Goal: Transaction & Acquisition: Purchase product/service

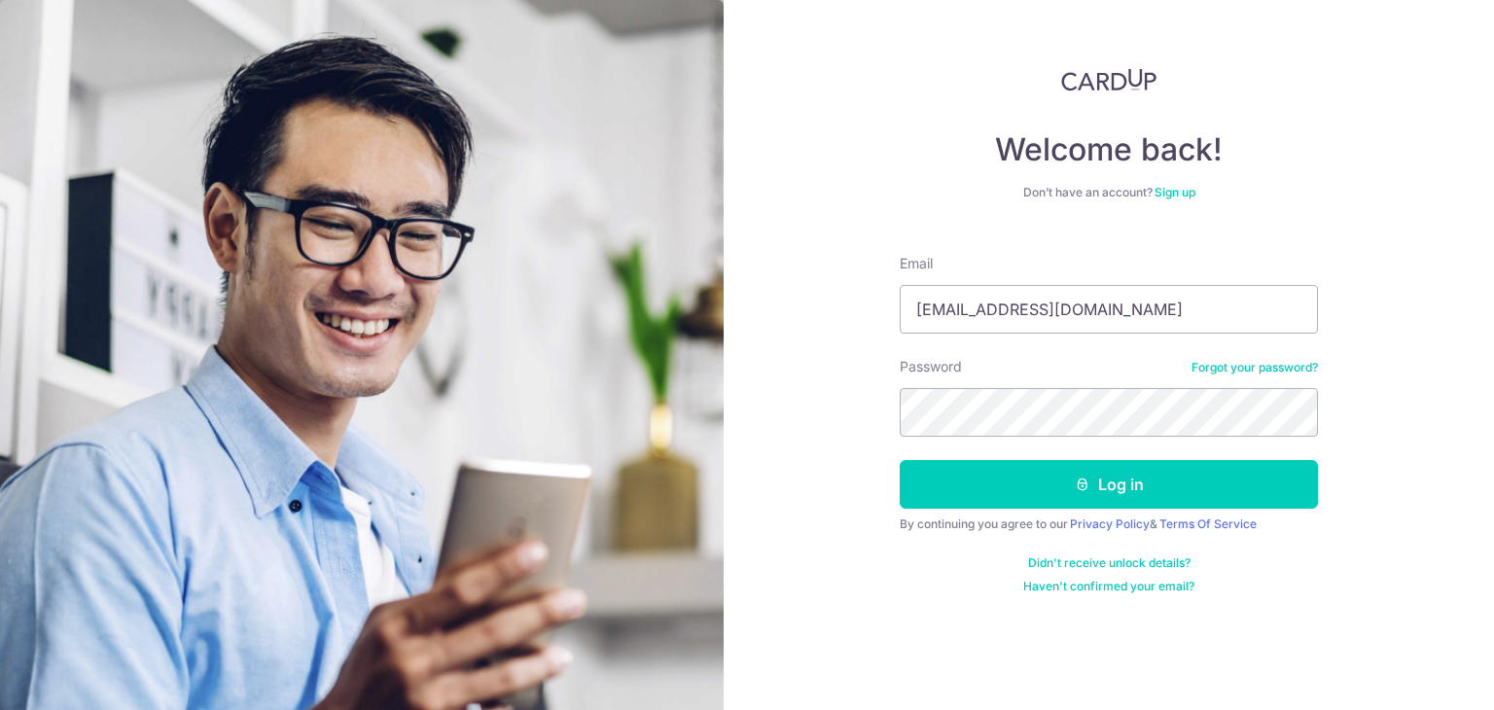
click at [900, 460] on button "Log in" at bounding box center [1109, 484] width 418 height 49
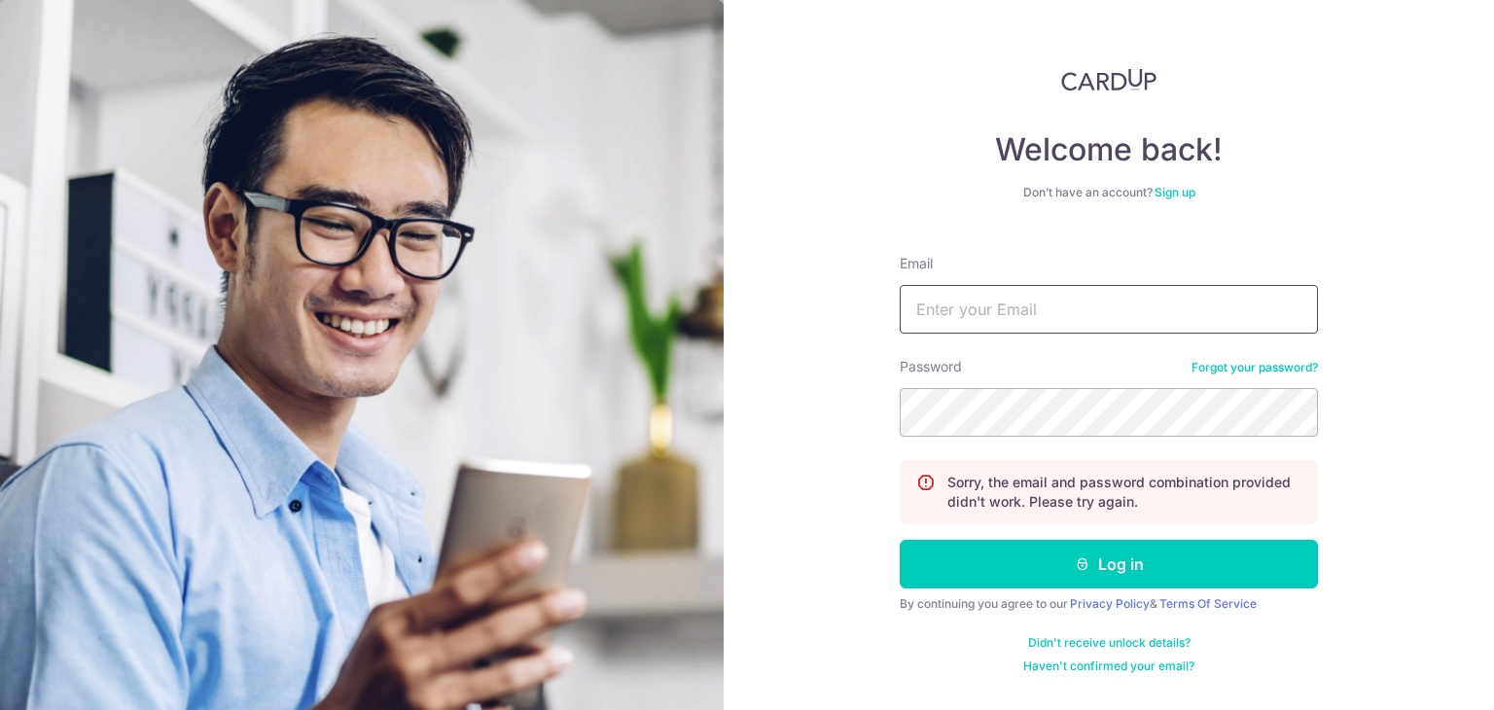
click at [1054, 317] on input "Email" at bounding box center [1109, 309] width 418 height 49
type input "almar5996@yahoo.com"
click at [900, 540] on button "Log in" at bounding box center [1109, 564] width 418 height 49
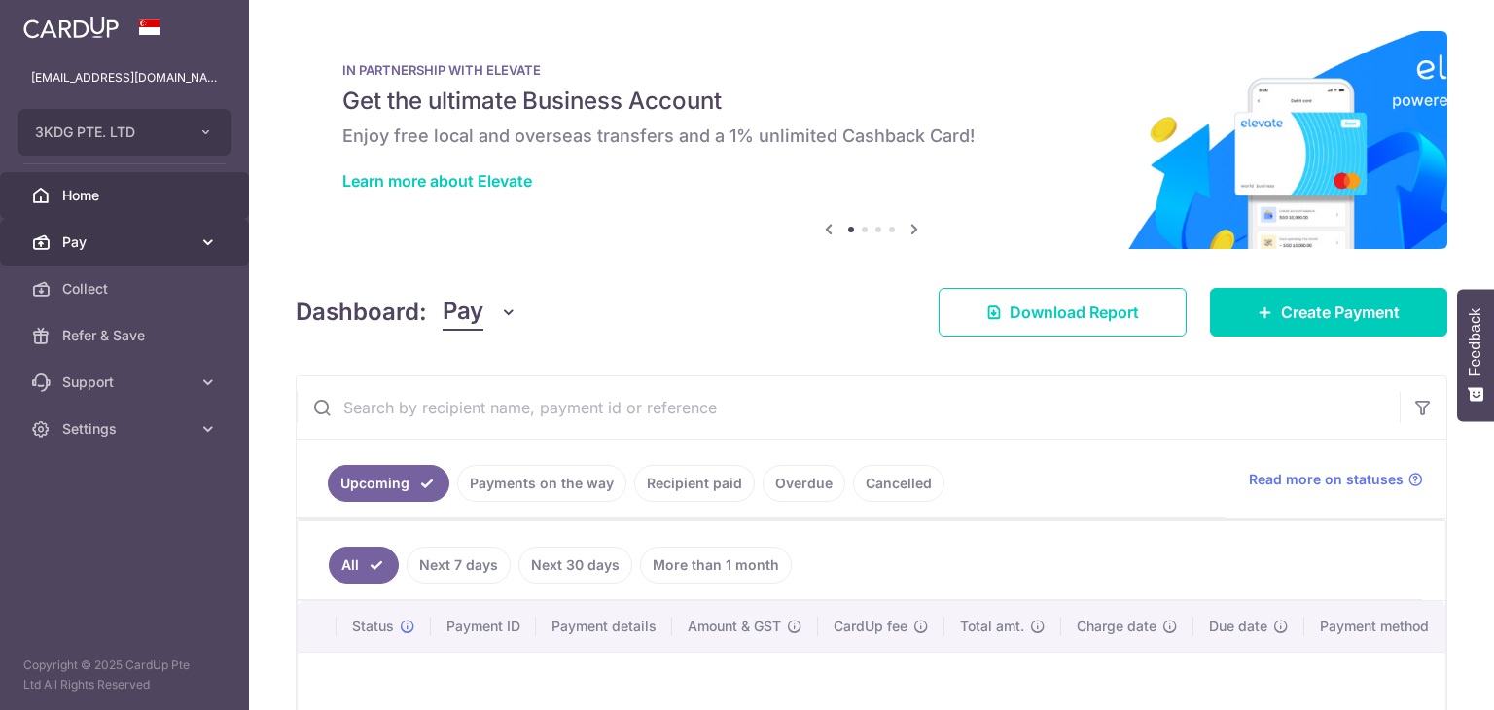
click at [147, 242] on span "Pay" at bounding box center [126, 241] width 128 height 19
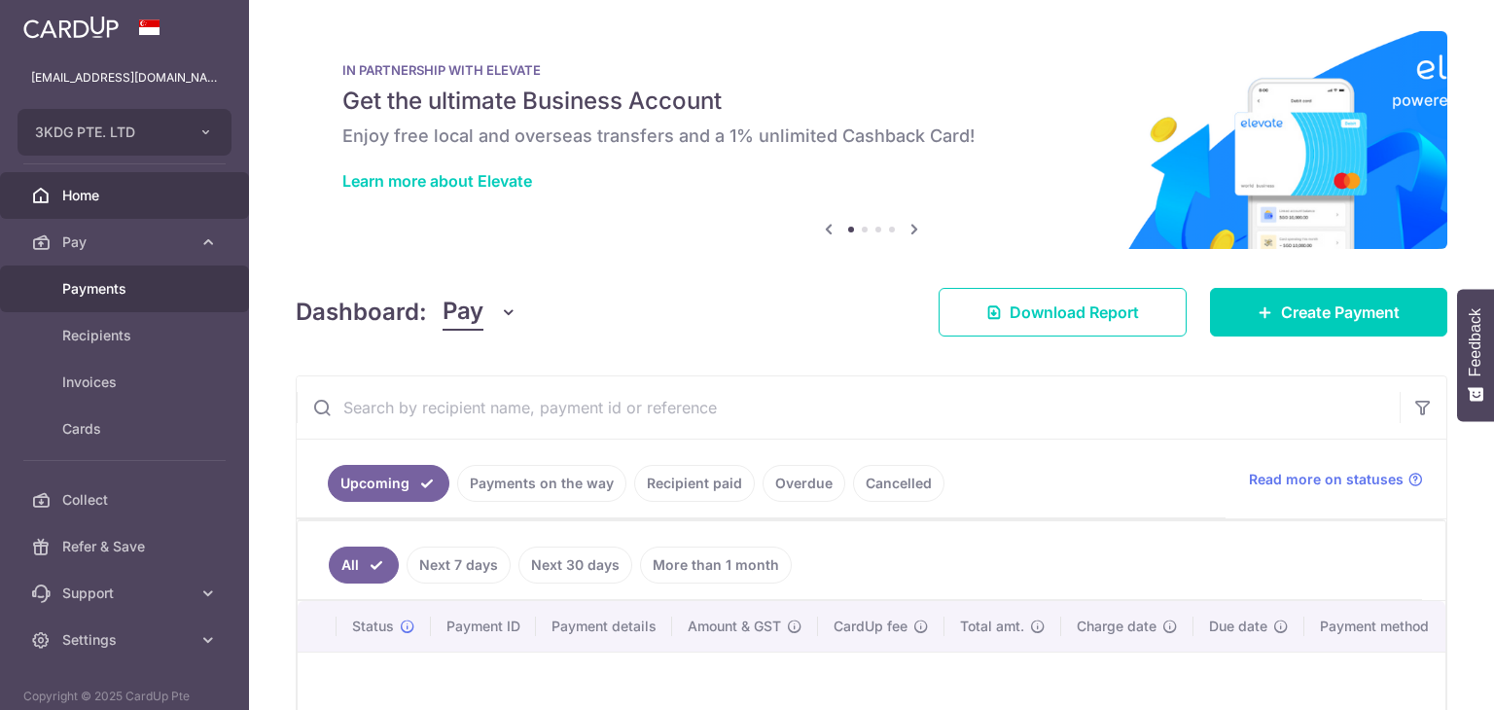
click at [105, 296] on span "Payments" at bounding box center [126, 288] width 128 height 19
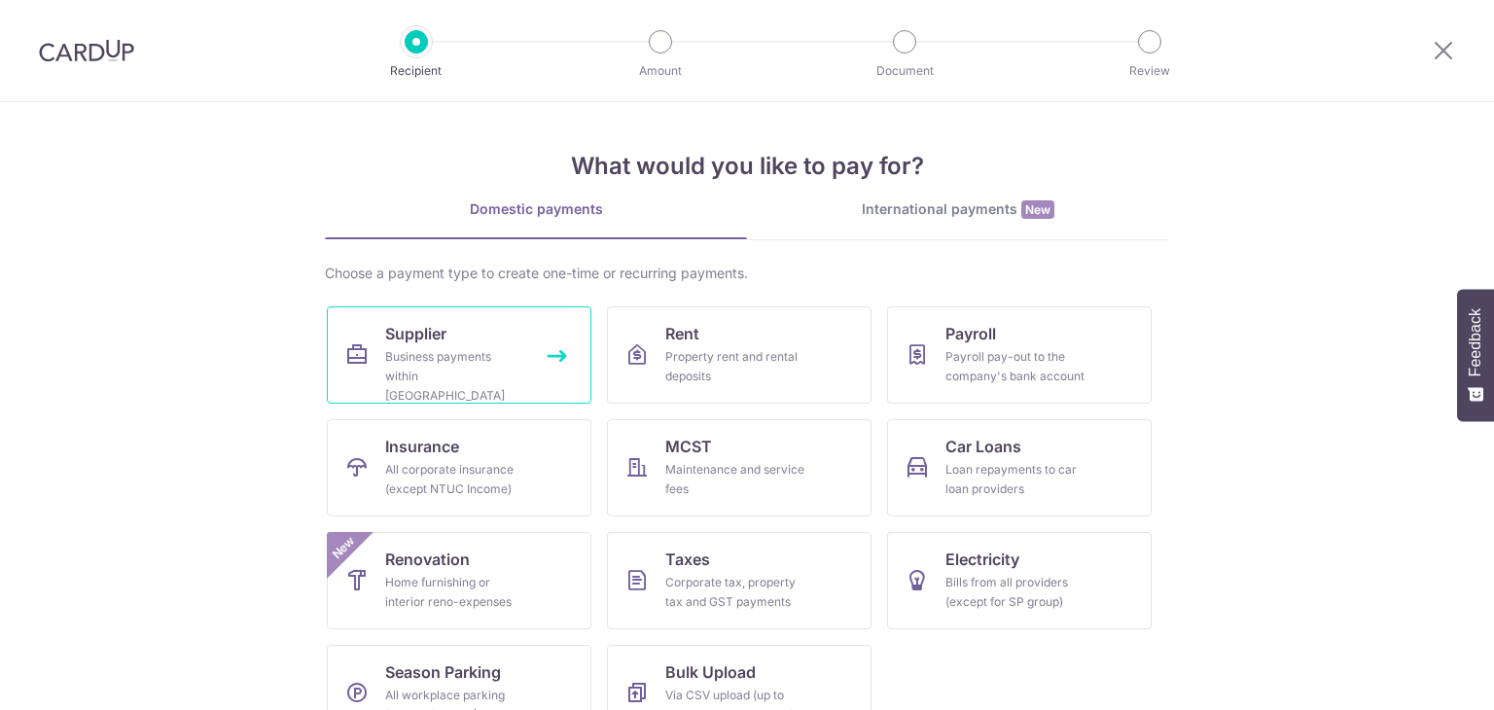
click at [430, 349] on div "Business payments within Singapore" at bounding box center [455, 376] width 140 height 58
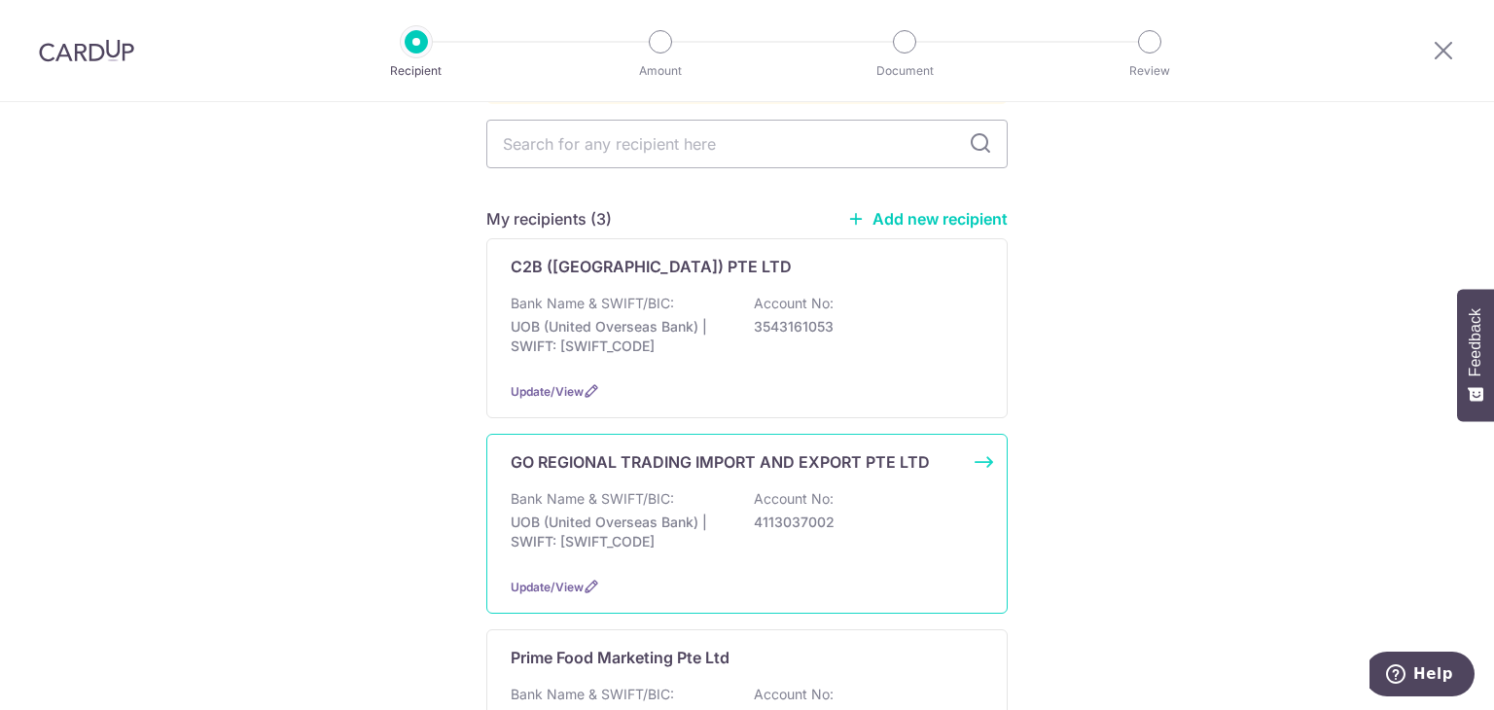
scroll to position [194, 0]
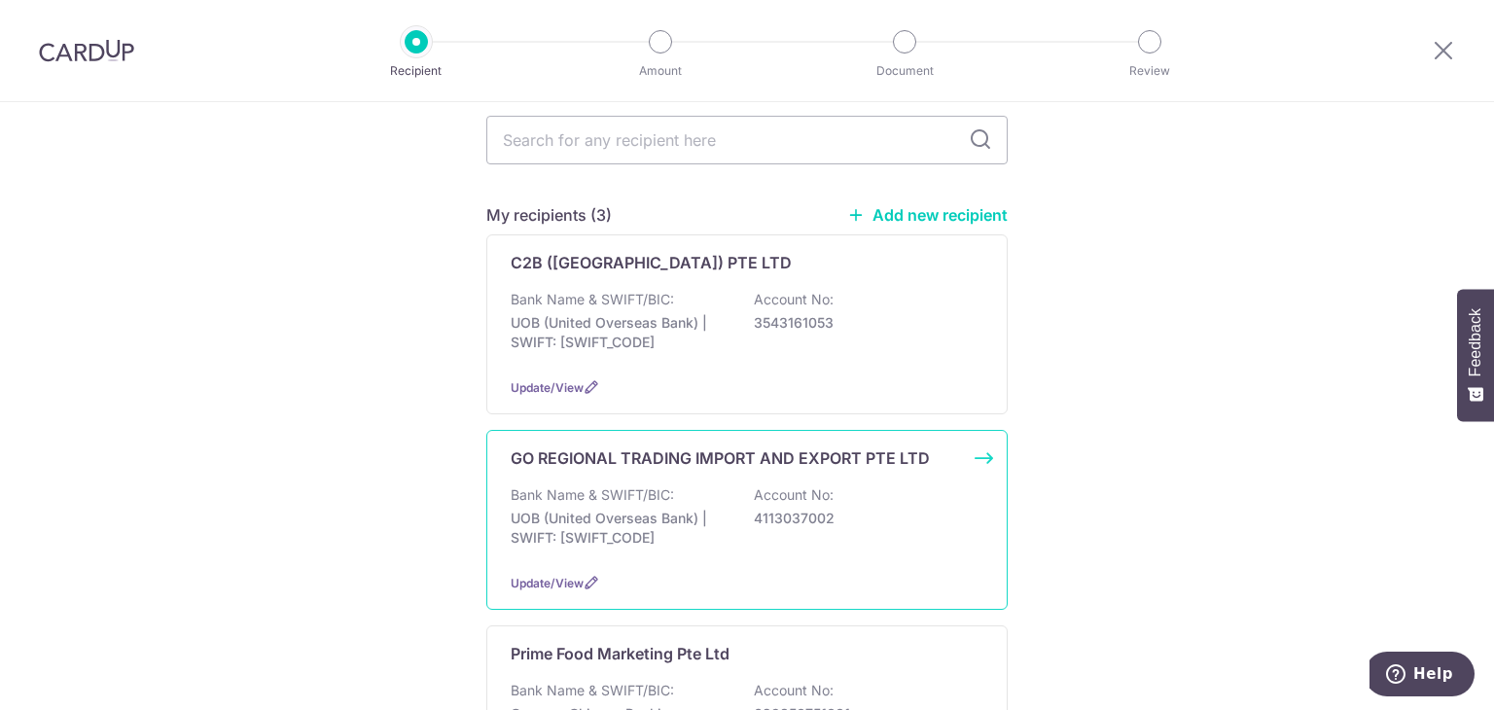
click at [634, 446] on p "GO REGIONAL TRADING IMPORT AND EXPORT PTE LTD" at bounding box center [720, 457] width 419 height 23
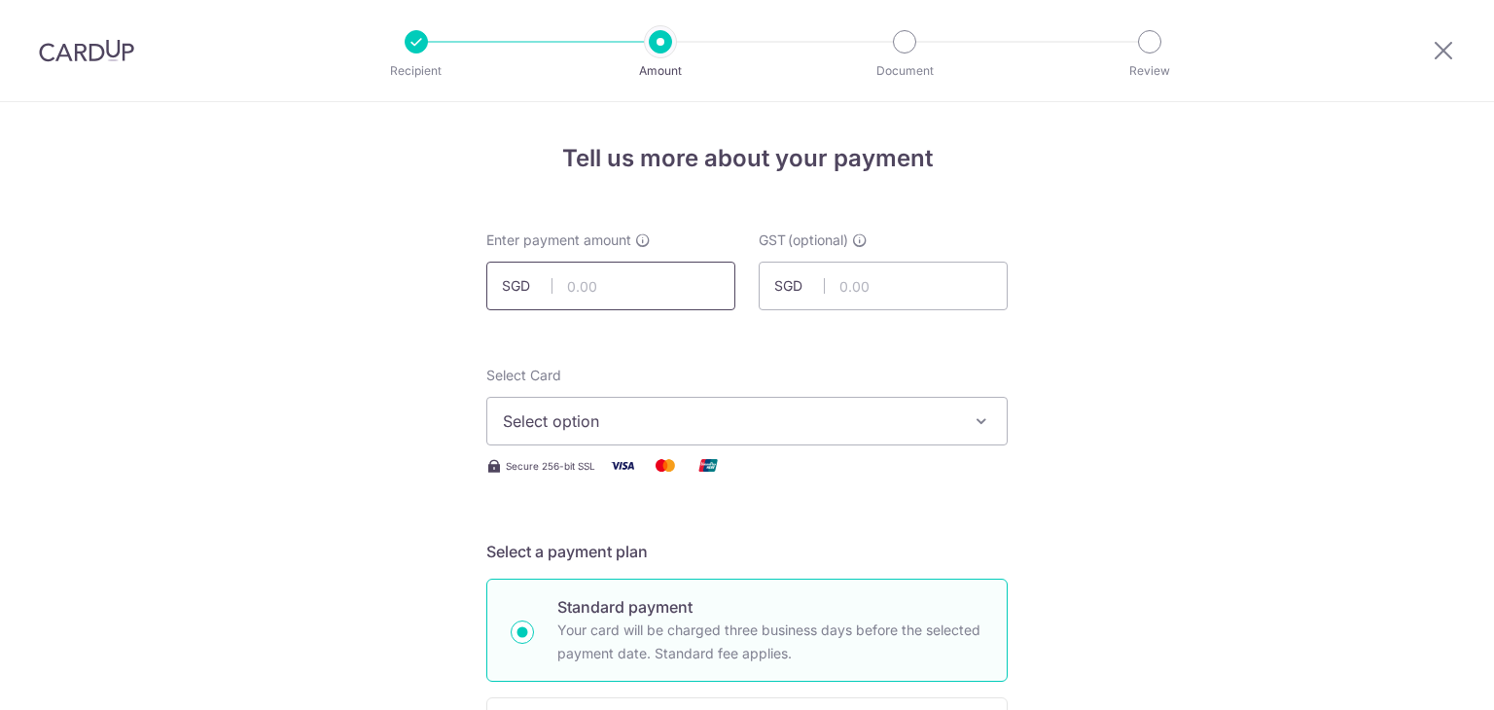
click at [589, 277] on input "text" at bounding box center [610, 286] width 249 height 49
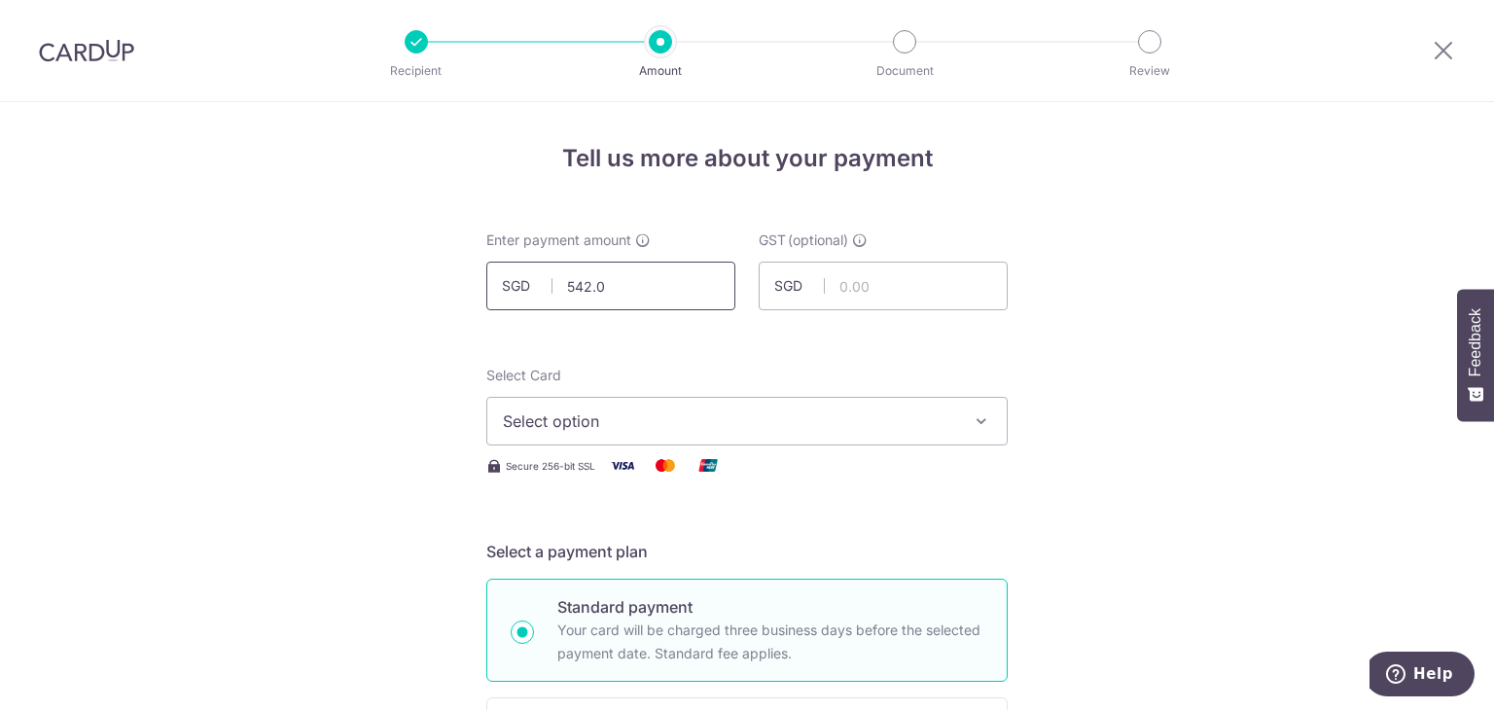
type input "542.02"
click at [860, 285] on input "text" at bounding box center [883, 286] width 249 height 49
type input "48.78"
click at [937, 424] on span "Select option" at bounding box center [729, 420] width 453 height 23
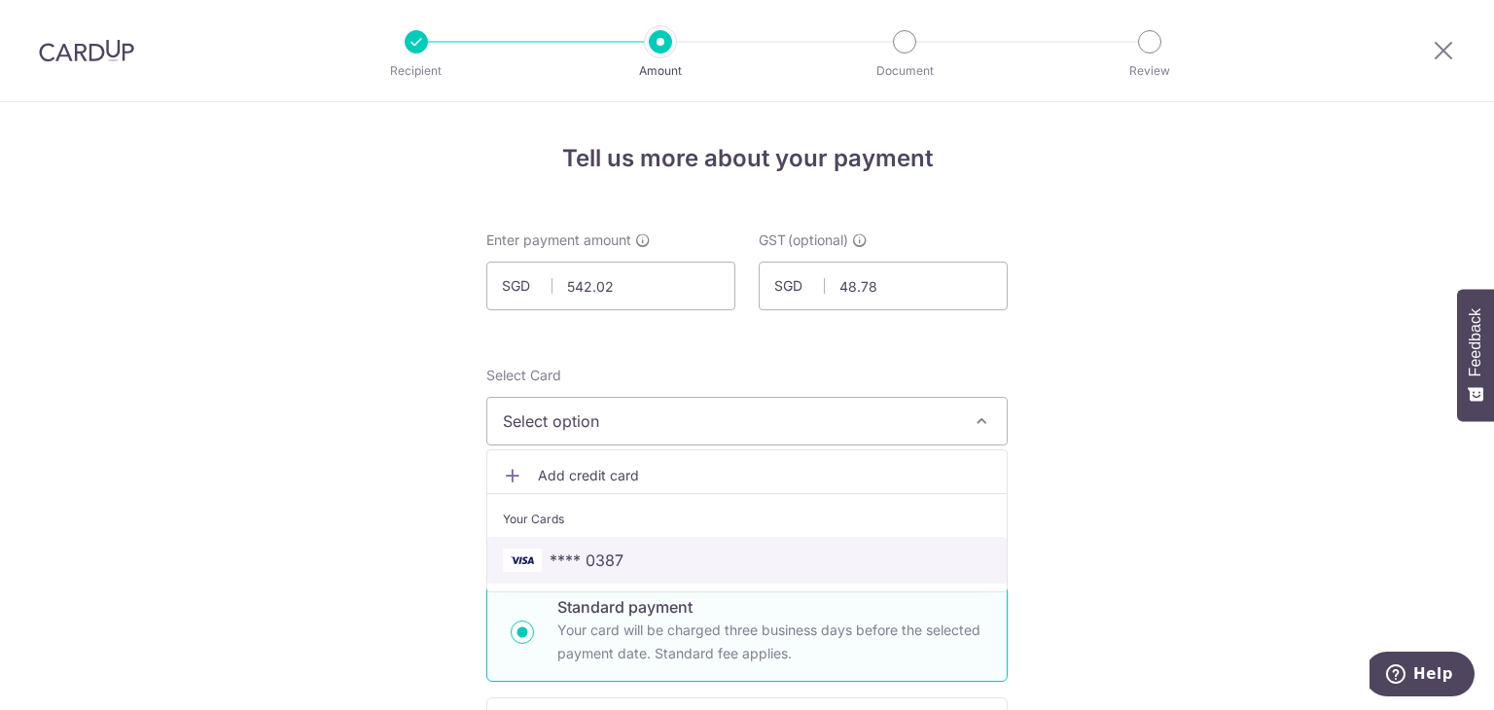
drag, startPoint x: 613, startPoint y: 559, endPoint x: 1103, endPoint y: 460, distance: 500.1
click at [613, 559] on span "**** 0387" at bounding box center [586, 559] width 74 height 23
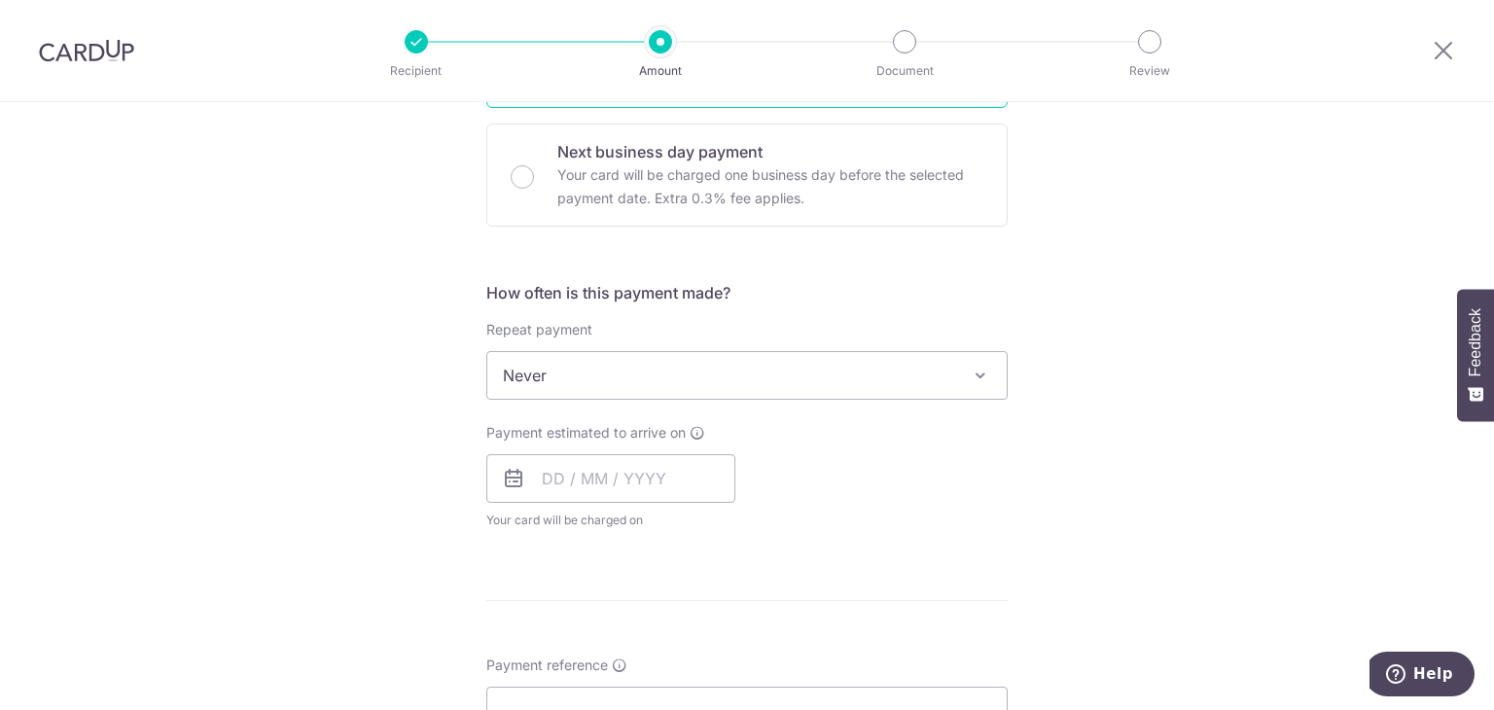
scroll to position [583, 0]
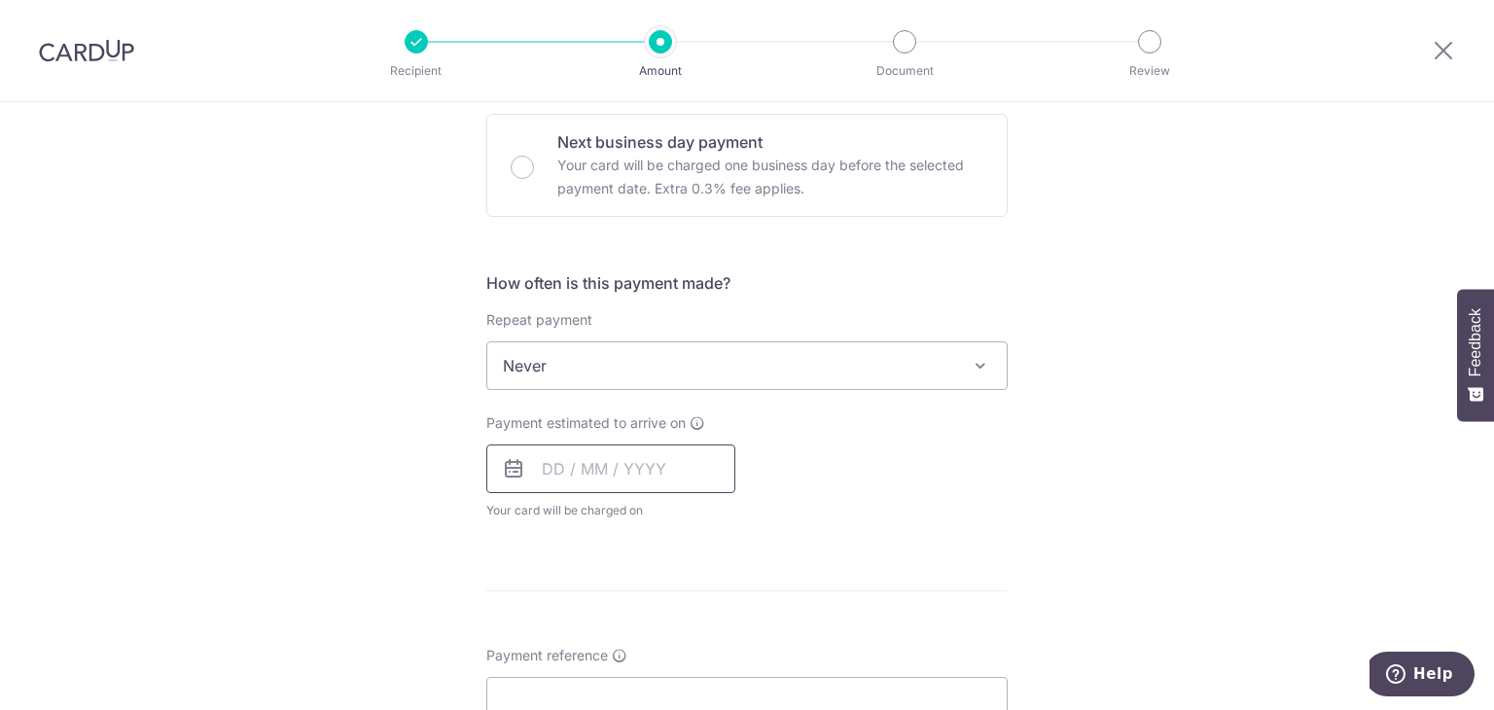
click at [545, 468] on input "text" at bounding box center [610, 468] width 249 height 49
drag, startPoint x: 596, startPoint y: 644, endPoint x: 1159, endPoint y: 434, distance: 601.0
click at [596, 644] on link "7" at bounding box center [603, 645] width 31 height 31
type input "[DATE]"
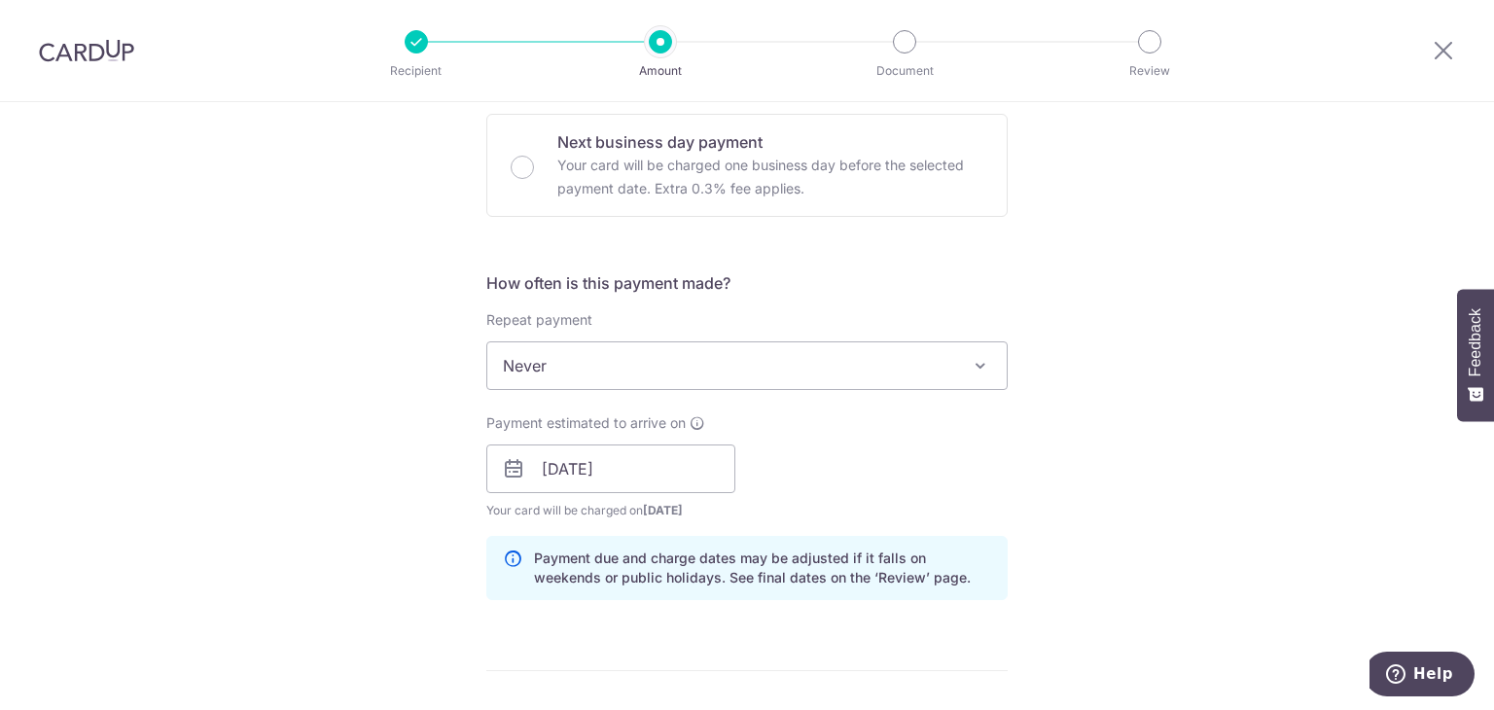
click at [1171, 424] on div "Tell us more about your payment Enter payment amount SGD 542.02 542.02 GST (opt…" at bounding box center [747, 503] width 1494 height 1969
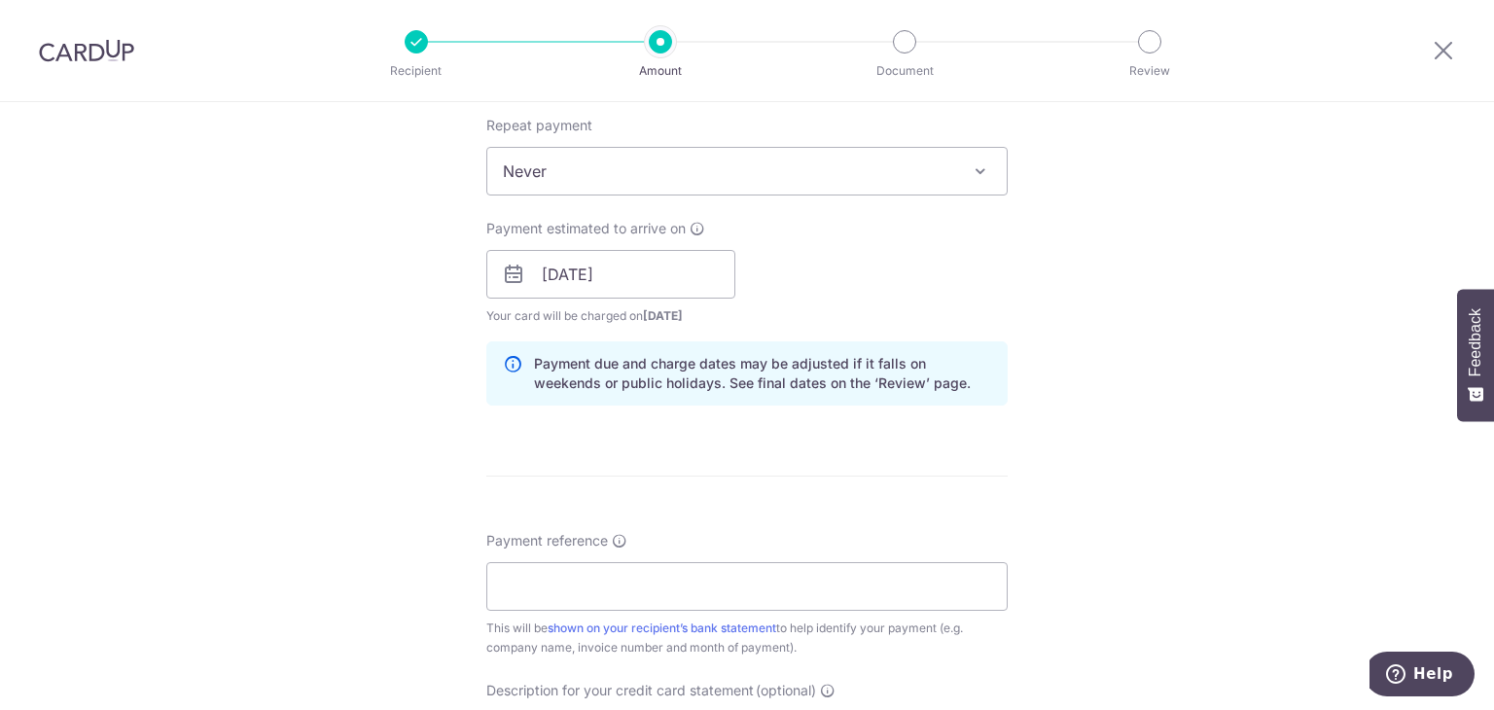
scroll to position [972, 0]
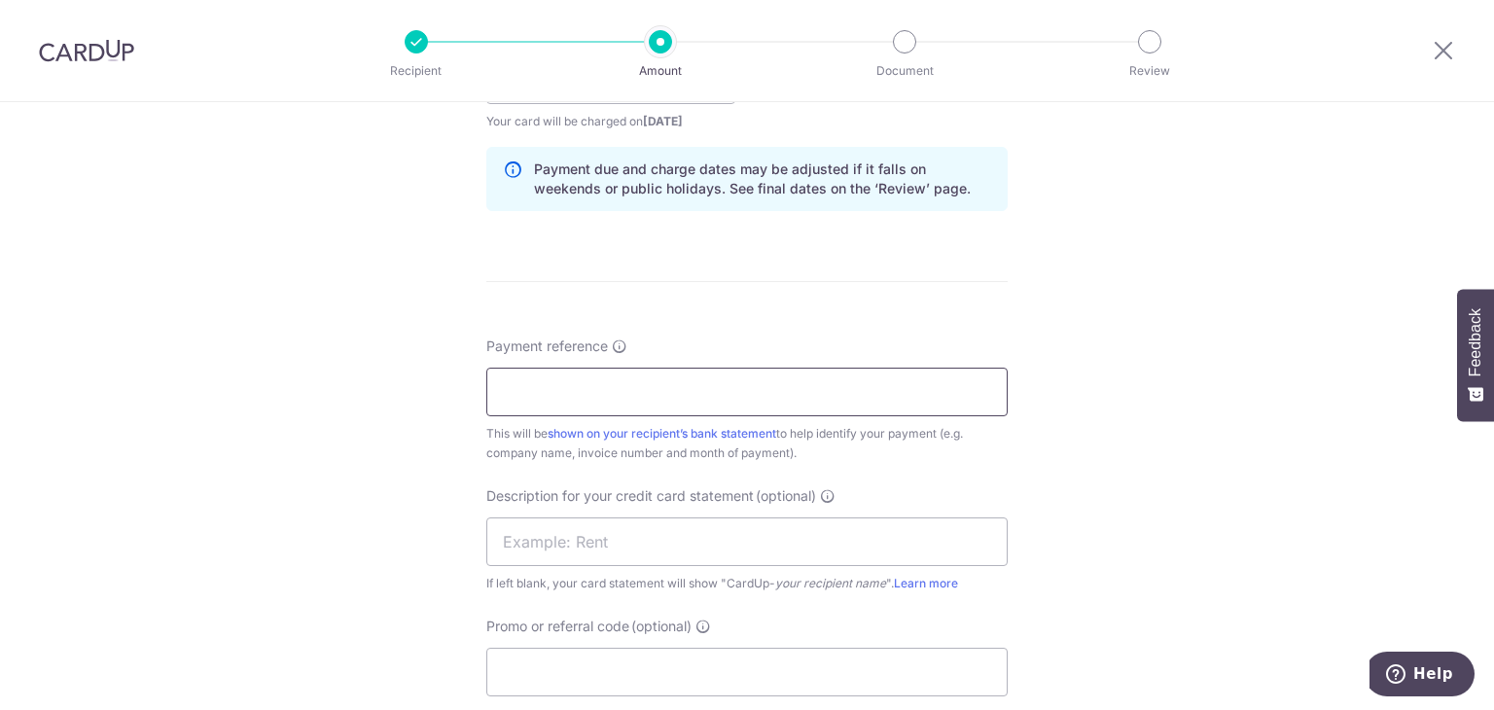
click at [779, 398] on input "Payment reference" at bounding box center [746, 392] width 521 height 49
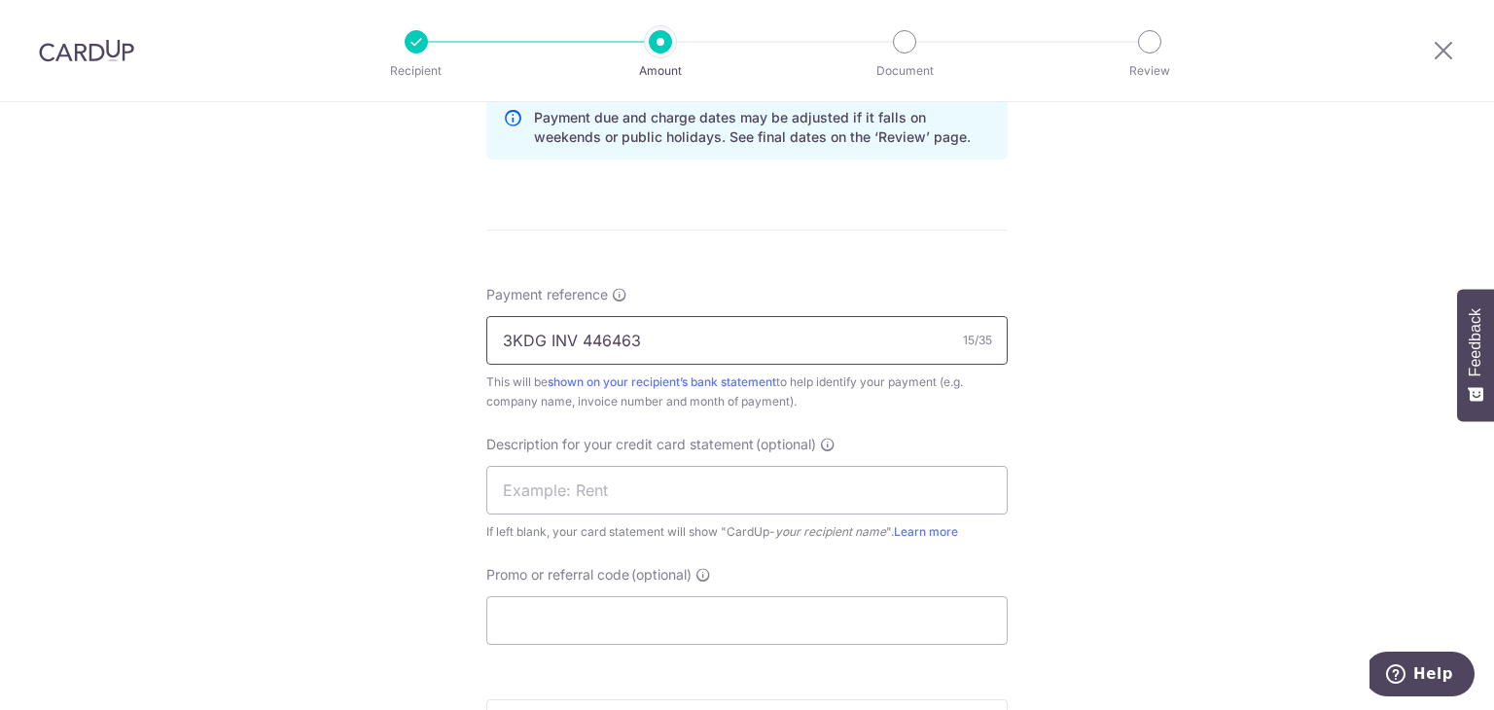
scroll to position [1070, 0]
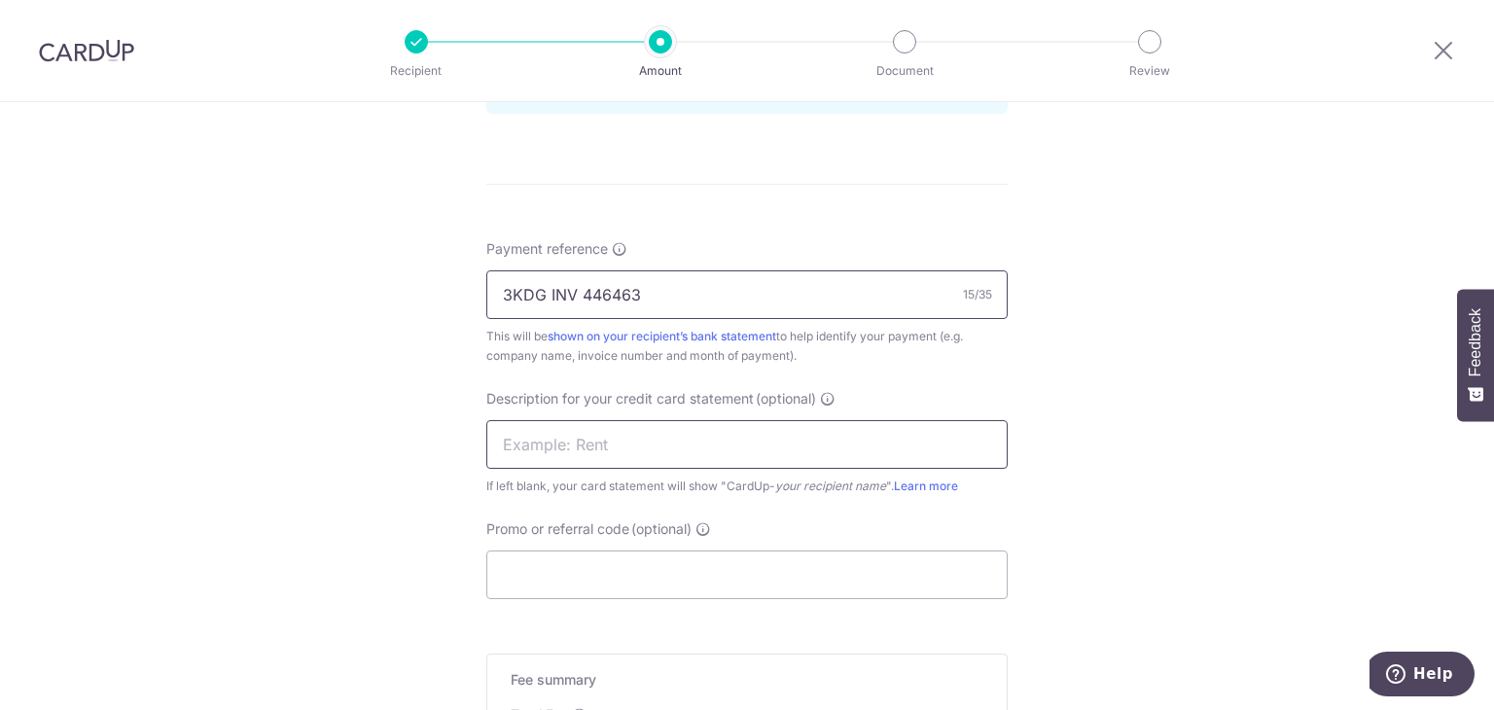
type input "3KDG INV 446463"
click at [610, 441] on input "text" at bounding box center [746, 444] width 521 height 49
type input "GOR"
click at [1196, 339] on div "Tell us more about your payment Enter payment amount SGD 542.02 542.02 GST (opt…" at bounding box center [747, 16] width 1494 height 1969
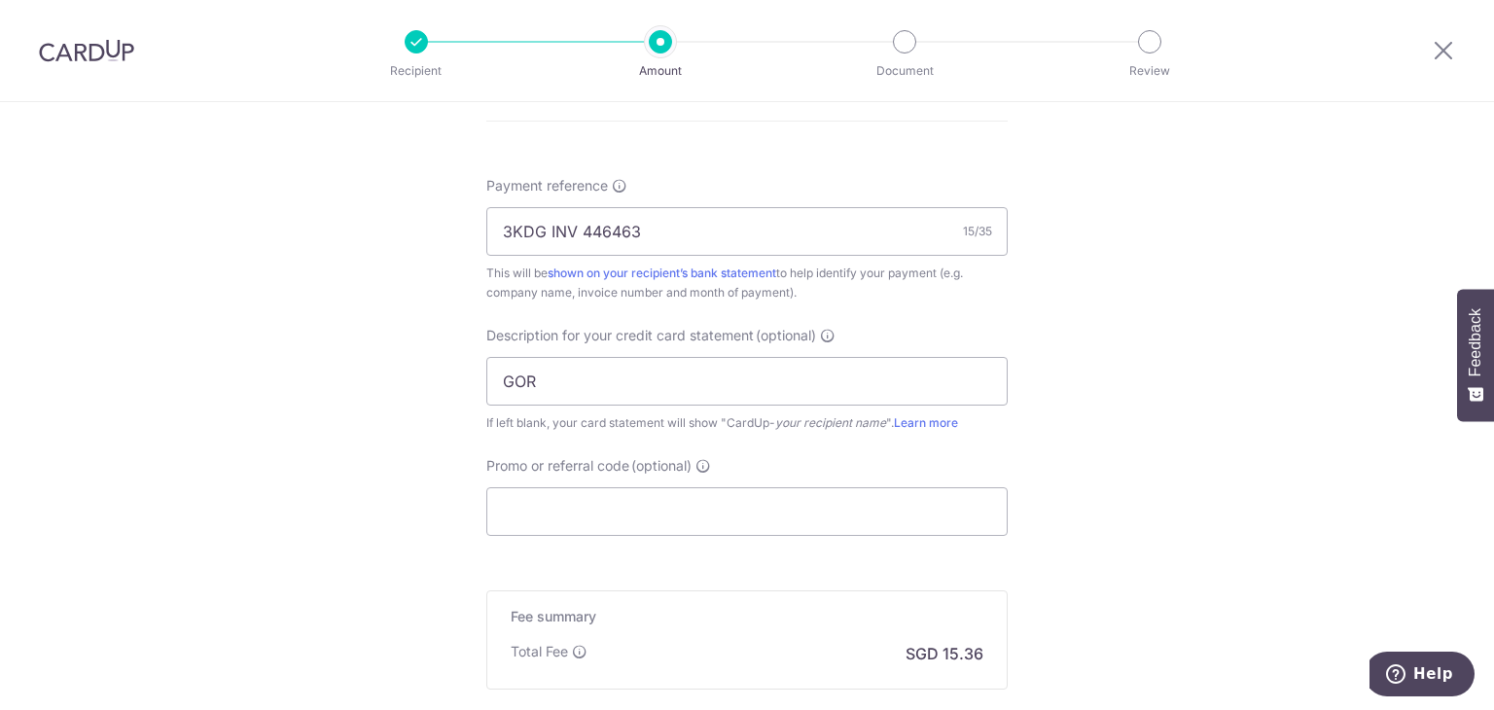
scroll to position [1167, 0]
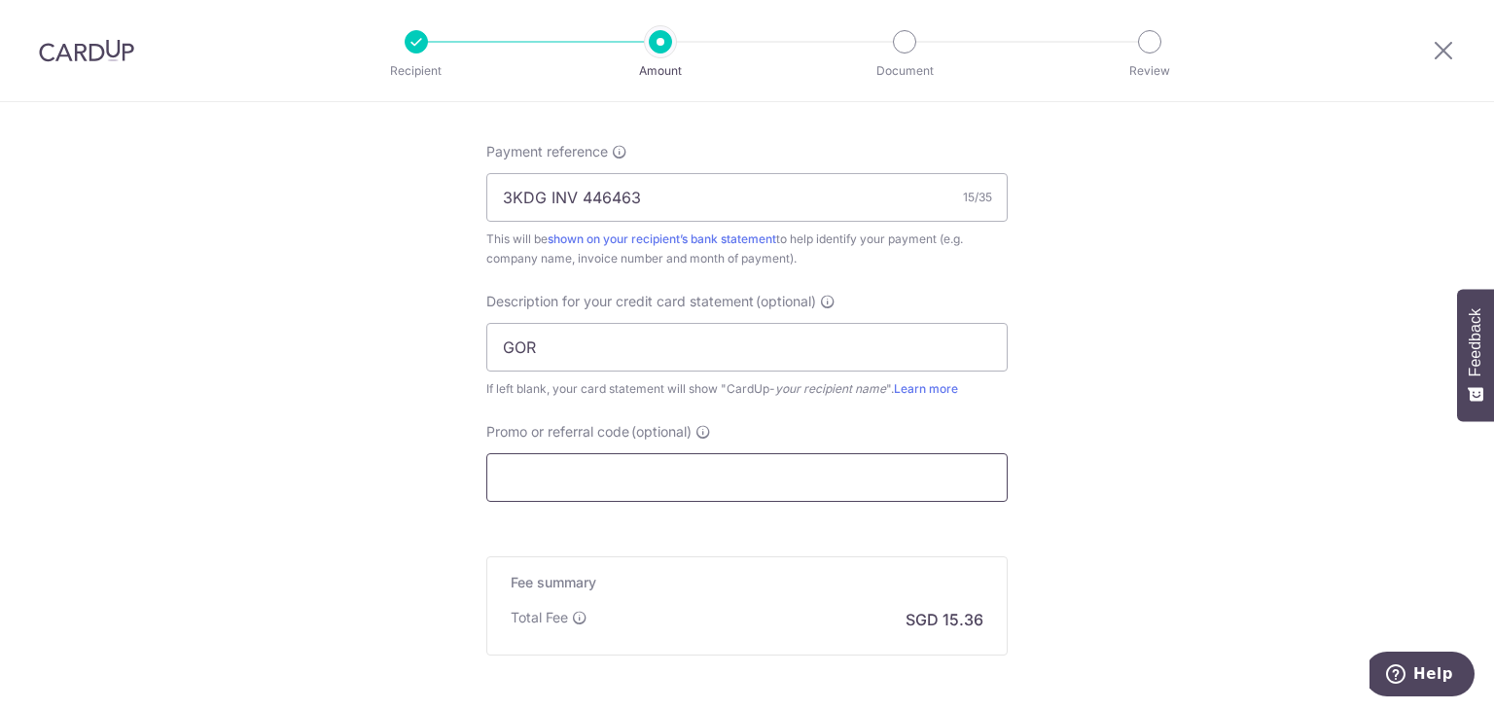
click at [780, 468] on input "Promo or referral code (optional)" at bounding box center [746, 477] width 521 height 49
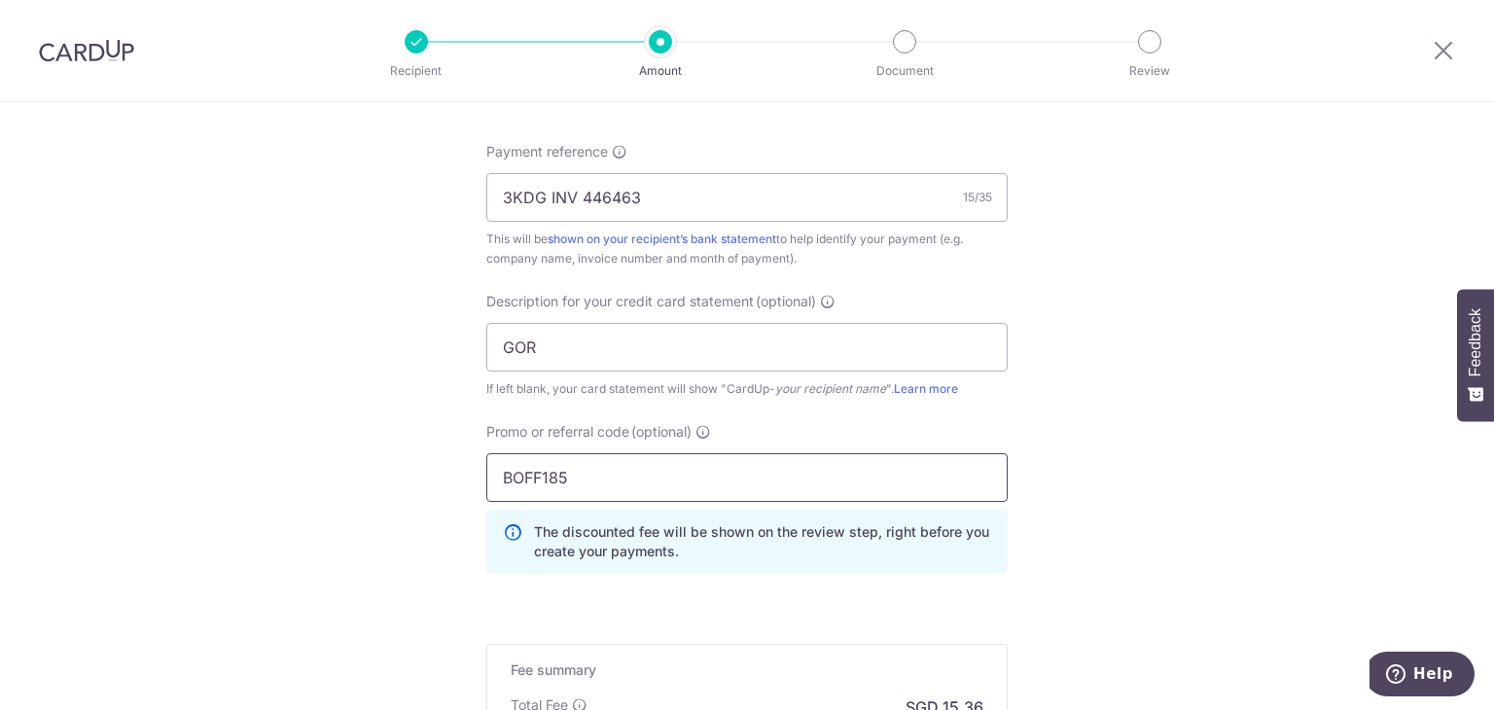
type input "BOFF185"
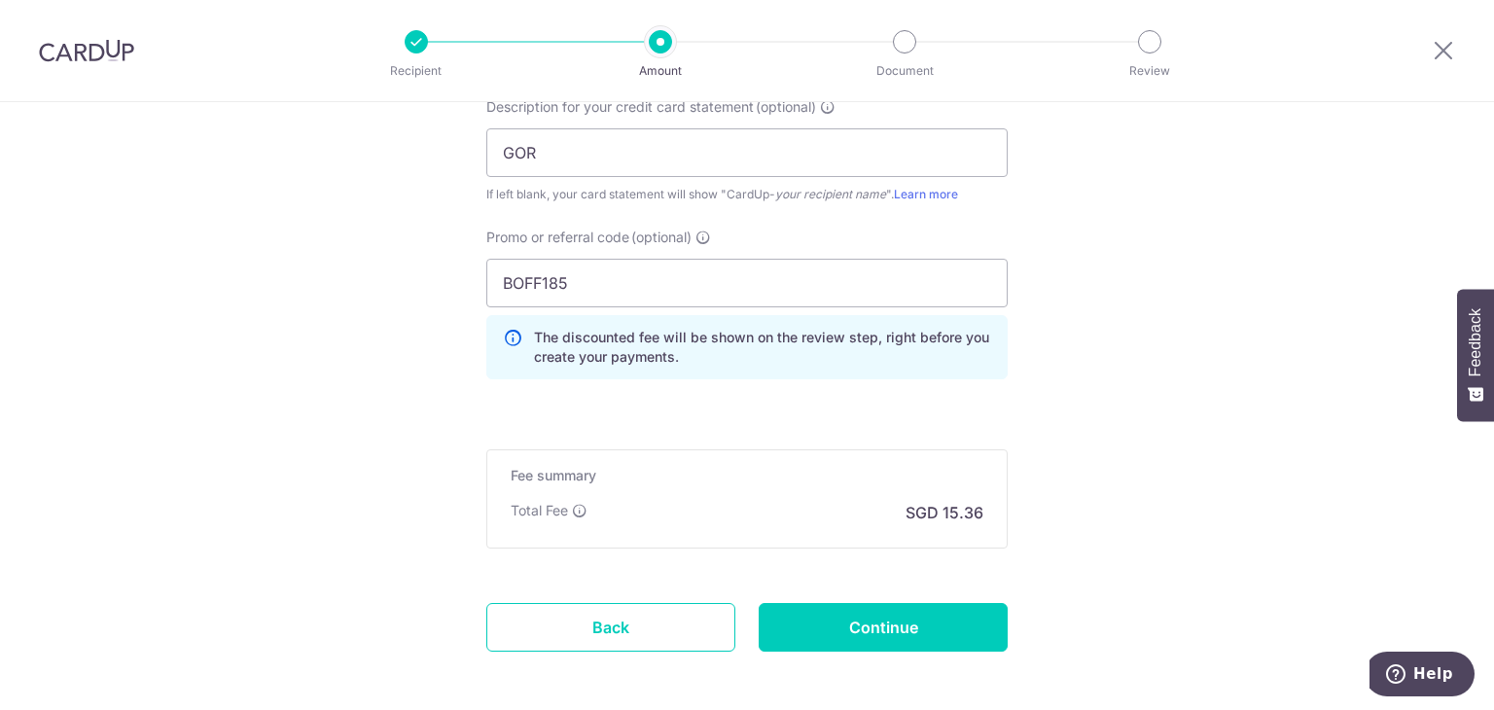
scroll to position [1446, 0]
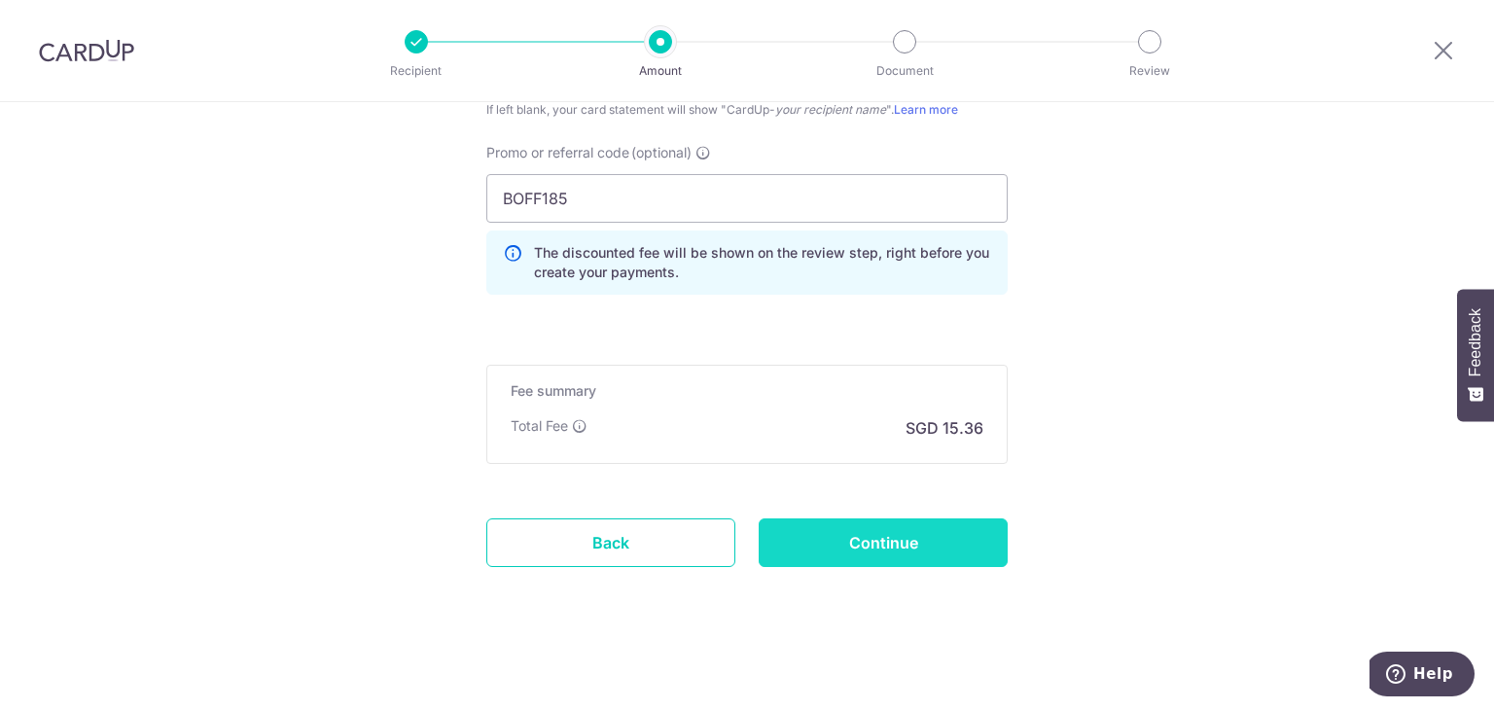
click at [921, 543] on input "Continue" at bounding box center [883, 542] width 249 height 49
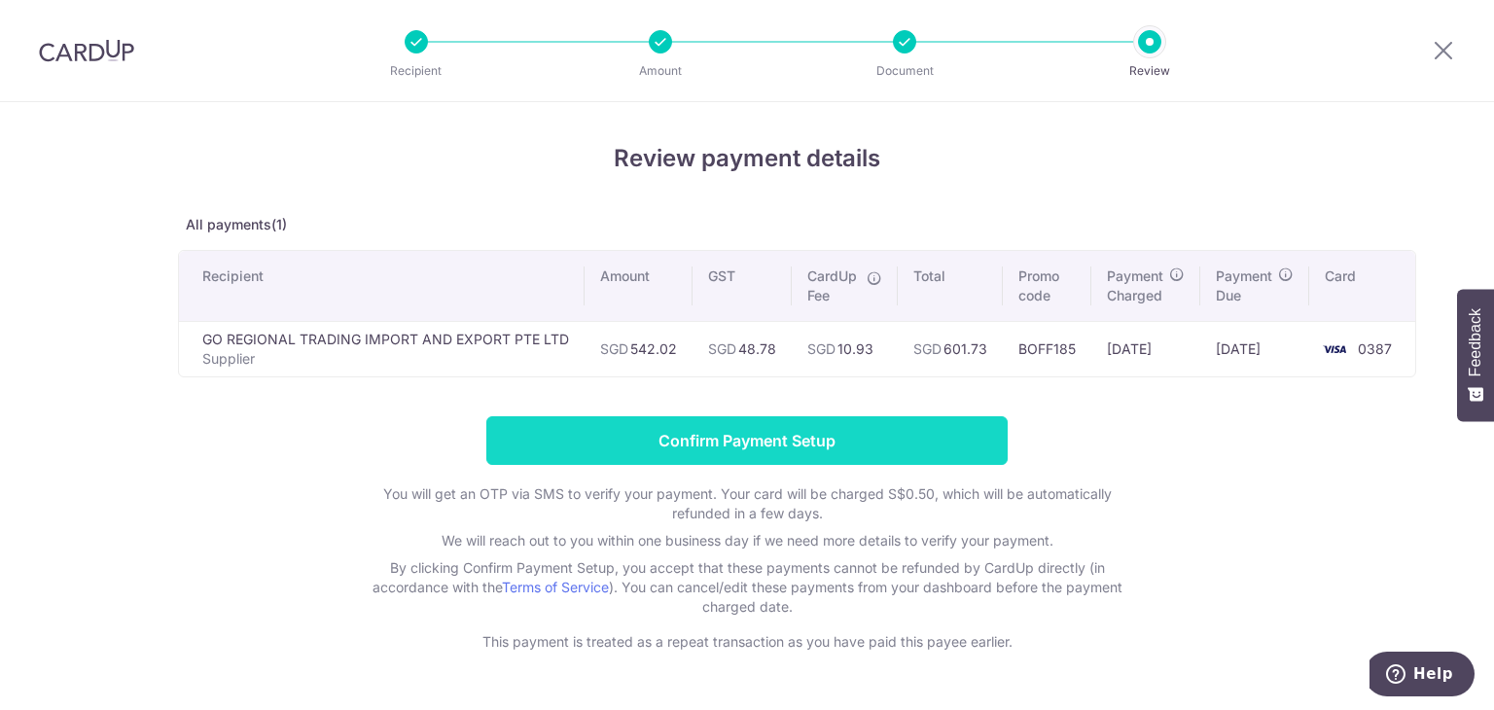
click at [832, 435] on input "Confirm Payment Setup" at bounding box center [746, 440] width 521 height 49
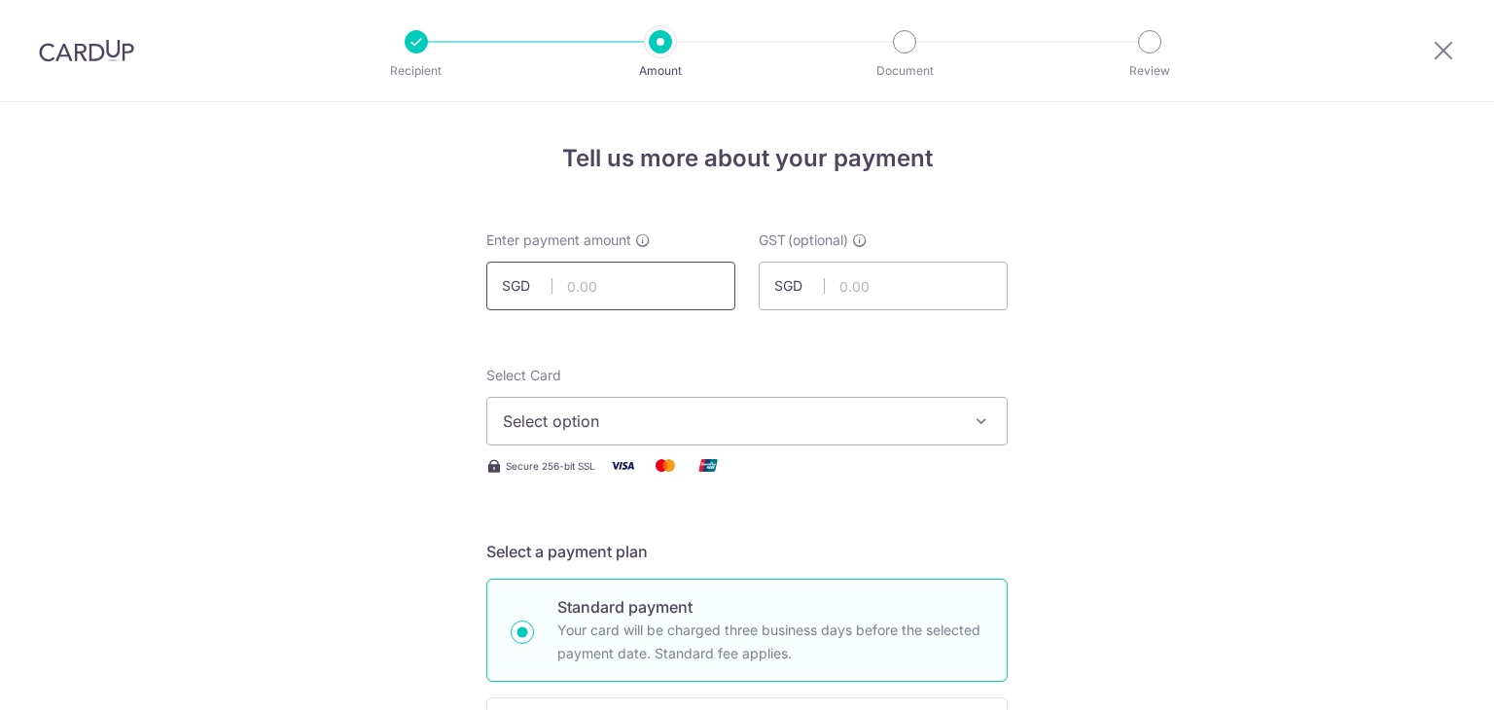
click at [610, 287] on input "text" at bounding box center [610, 286] width 249 height 49
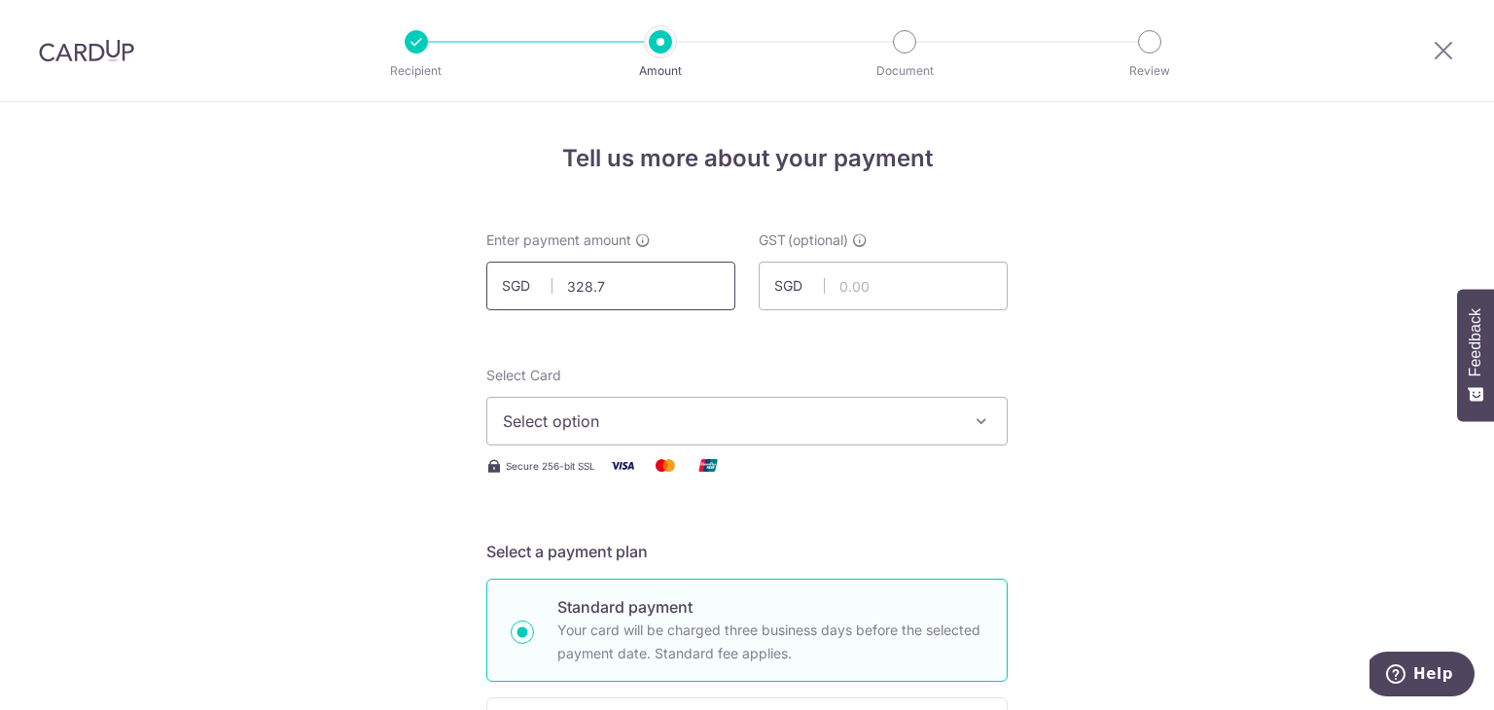
type input "328.75"
click at [883, 286] on input "text" at bounding box center [883, 286] width 249 height 49
type input "29.59"
click at [704, 414] on span "Select option" at bounding box center [729, 420] width 453 height 23
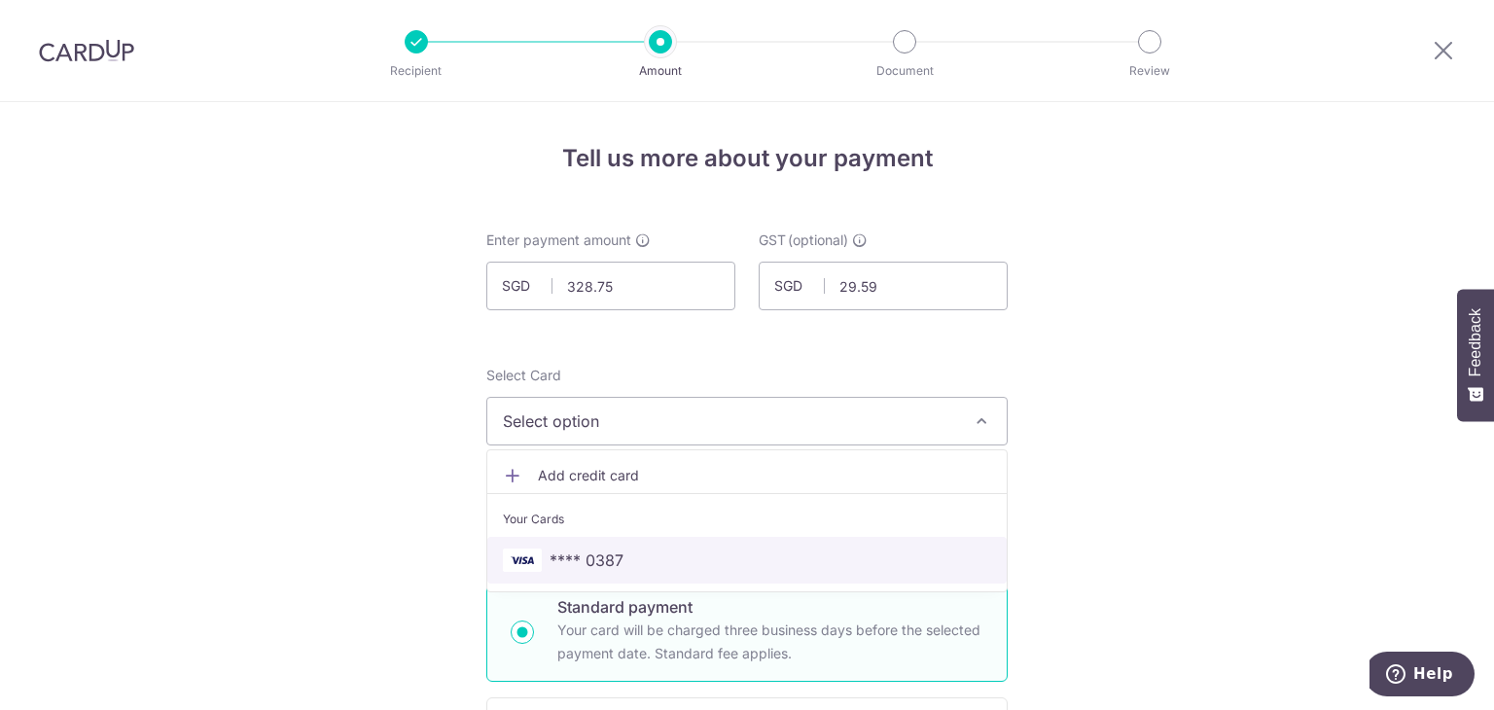
drag, startPoint x: 617, startPoint y: 554, endPoint x: 1185, endPoint y: 438, distance: 580.7
click at [617, 554] on span "**** 0387" at bounding box center [586, 559] width 74 height 23
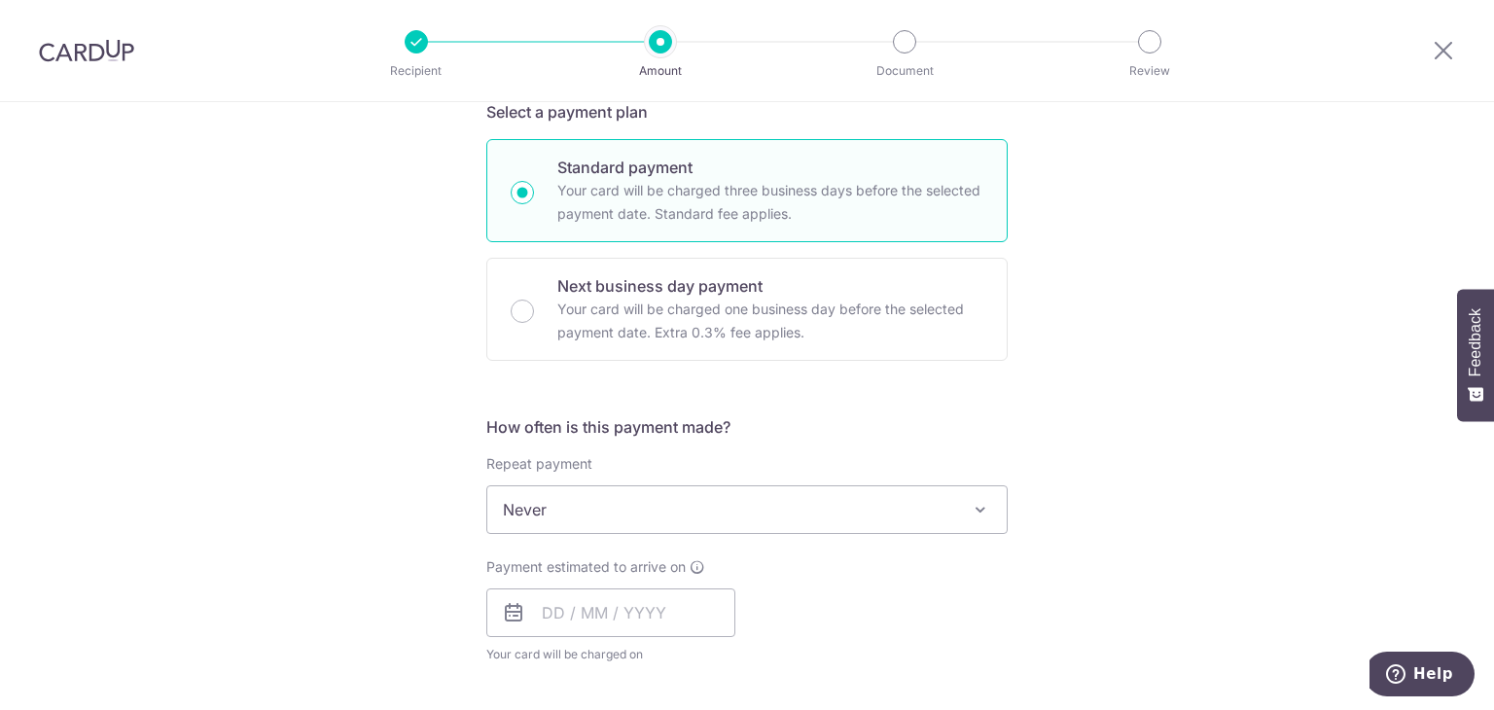
scroll to position [583, 0]
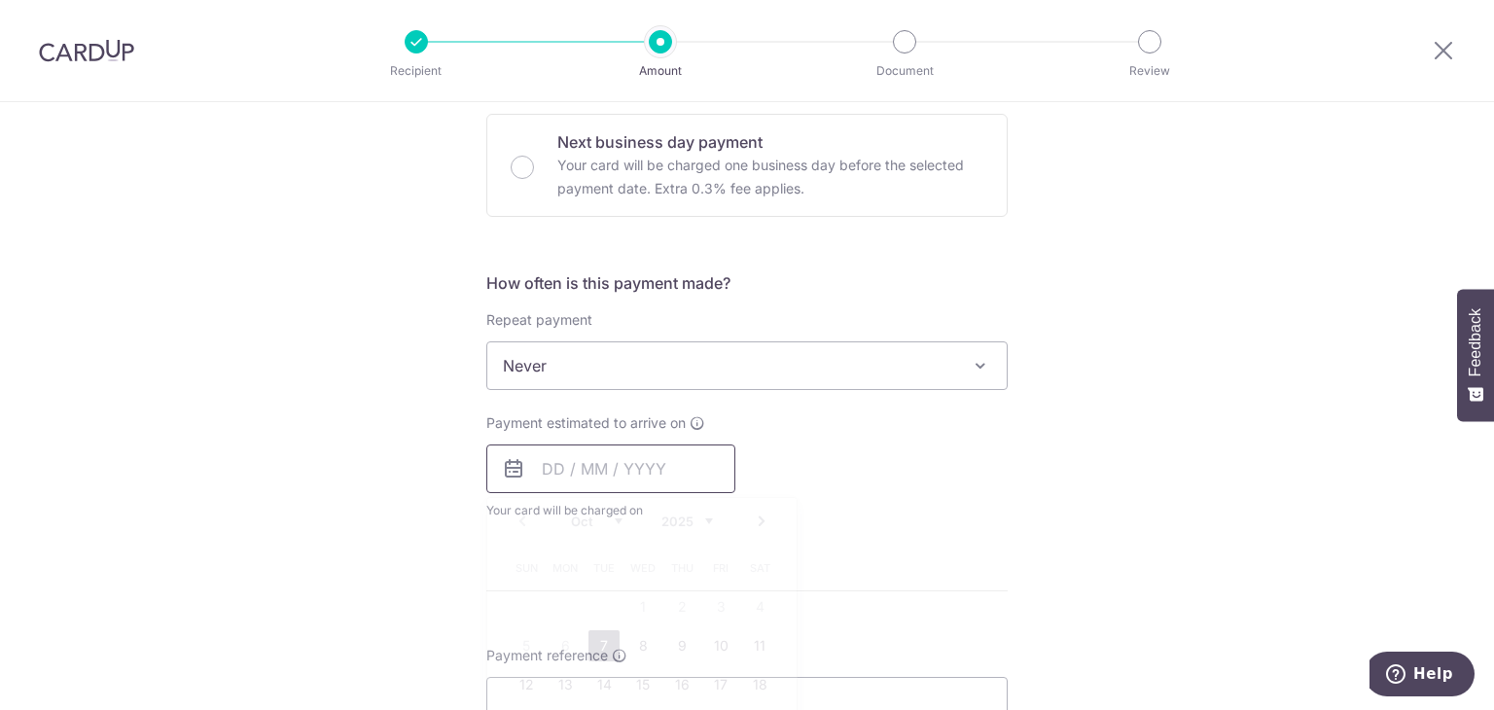
click at [548, 470] on input "text" at bounding box center [610, 468] width 249 height 49
click at [600, 639] on link "7" at bounding box center [603, 645] width 31 height 31
type input "[DATE]"
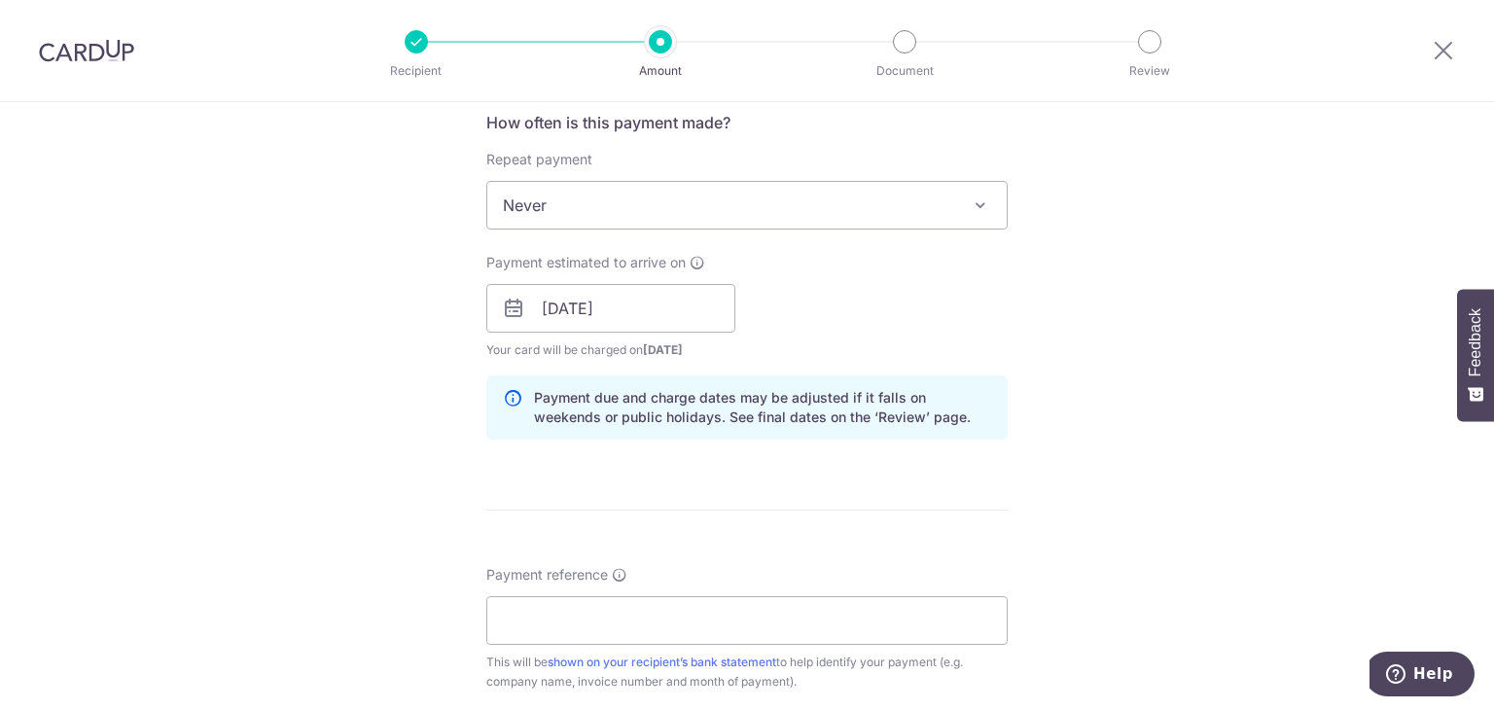
scroll to position [778, 0]
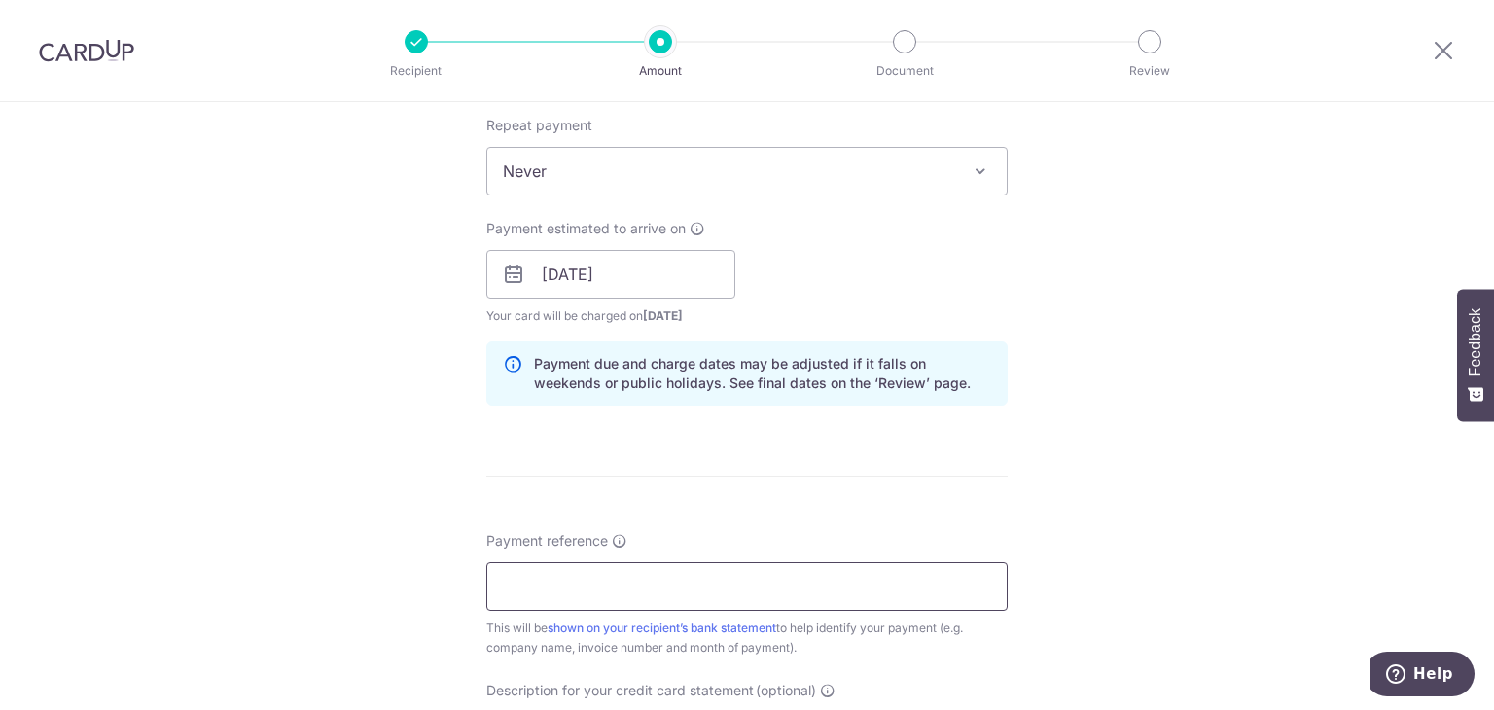
click at [777, 583] on input "Payment reference" at bounding box center [746, 586] width 521 height 49
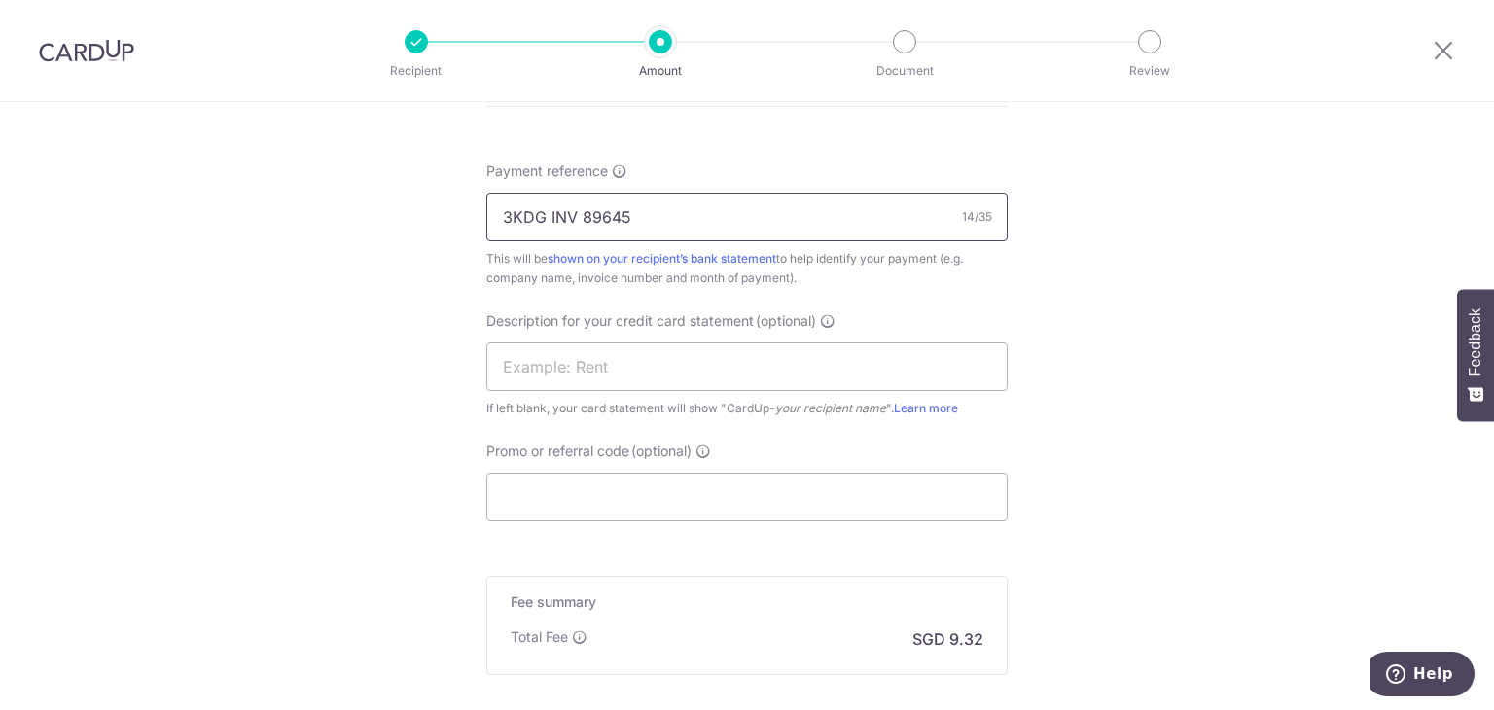
scroll to position [1167, 0]
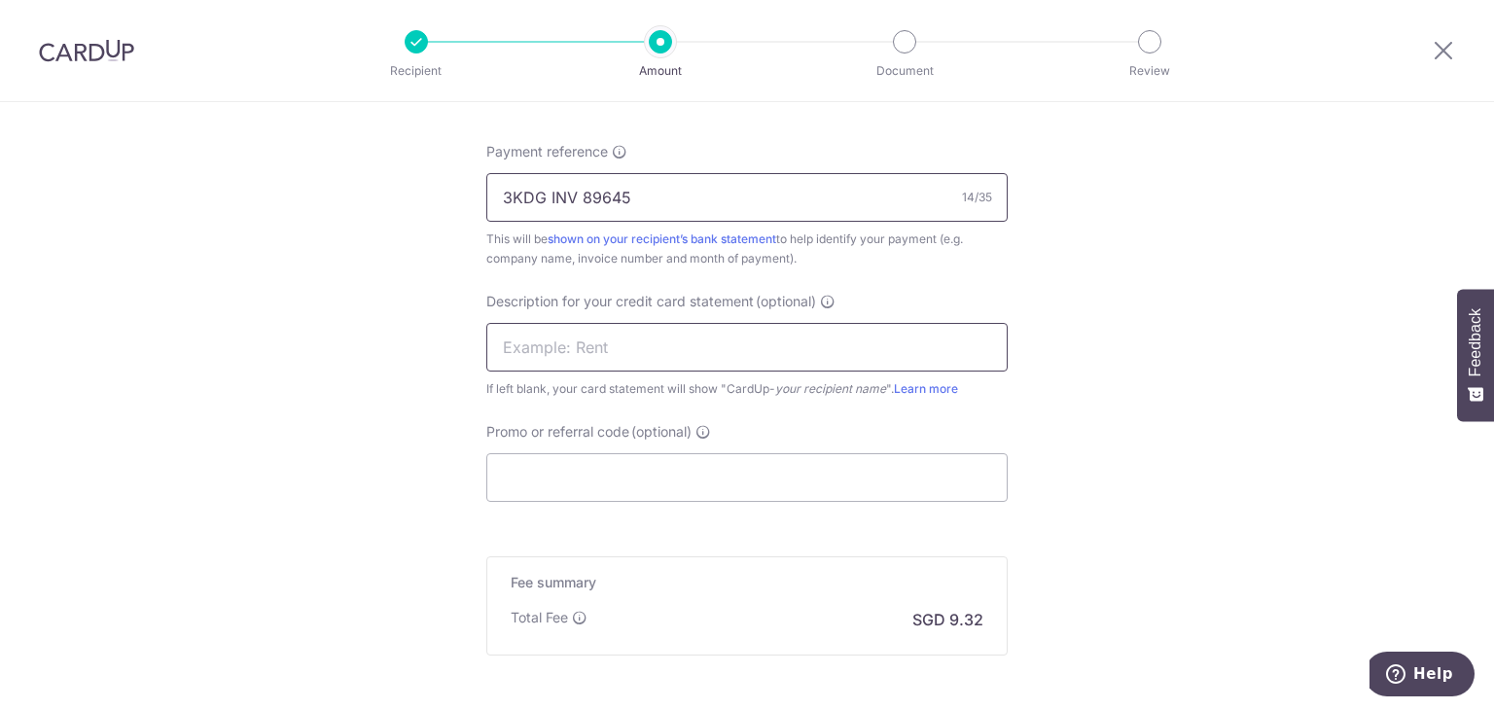
type input "3KDG INV 89645"
click at [605, 339] on input "text" at bounding box center [746, 347] width 521 height 49
type input "GOR"
click at [582, 487] on input "Promo or referral code (optional)" at bounding box center [746, 477] width 521 height 49
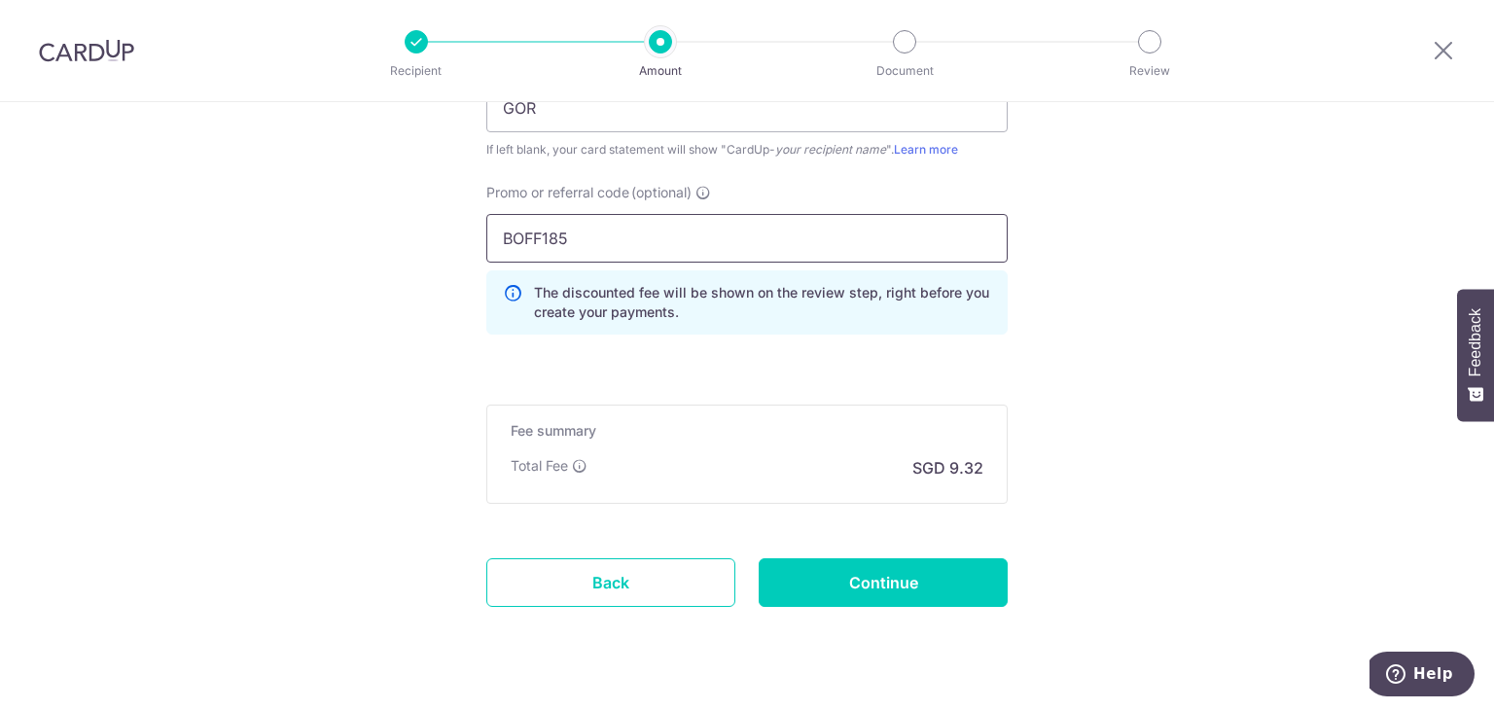
scroll to position [1446, 0]
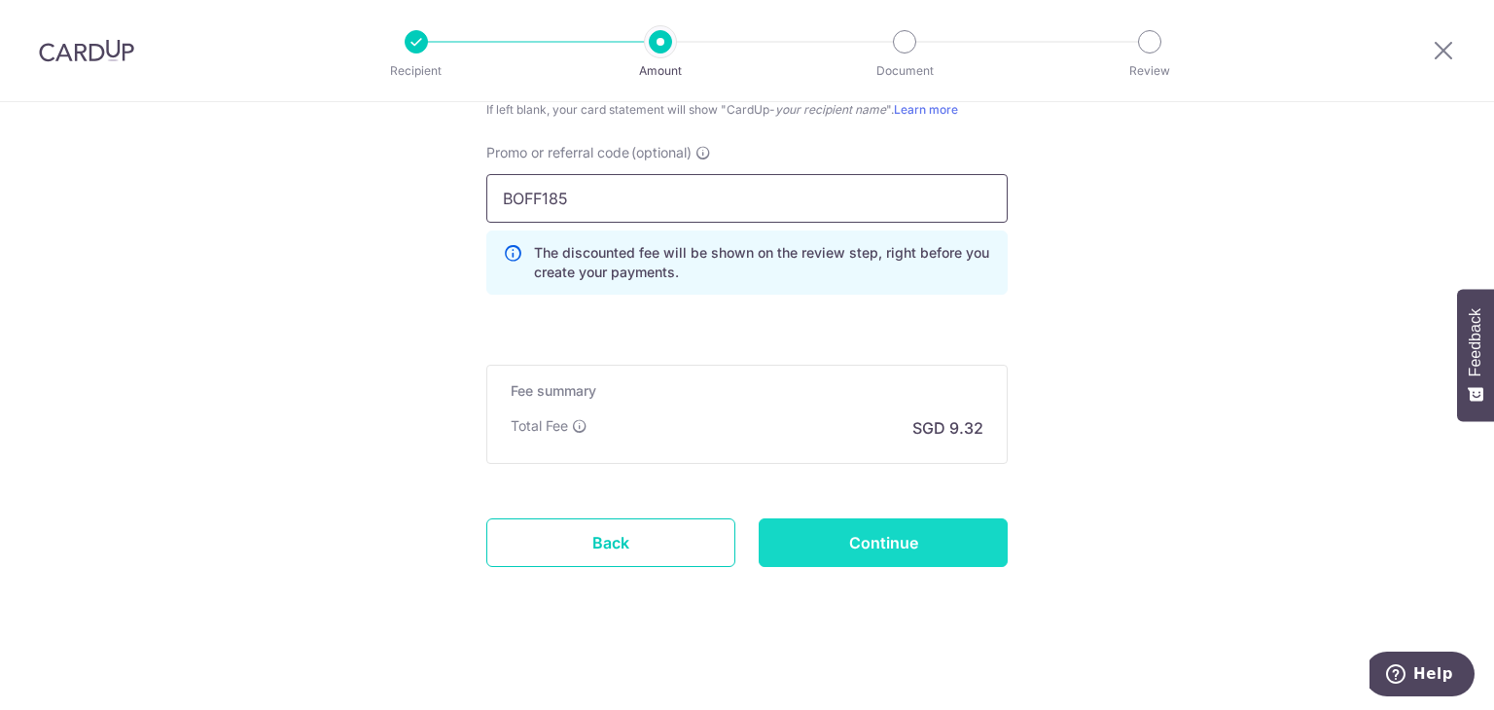
type input "BOFF185"
click at [930, 547] on input "Continue" at bounding box center [883, 542] width 249 height 49
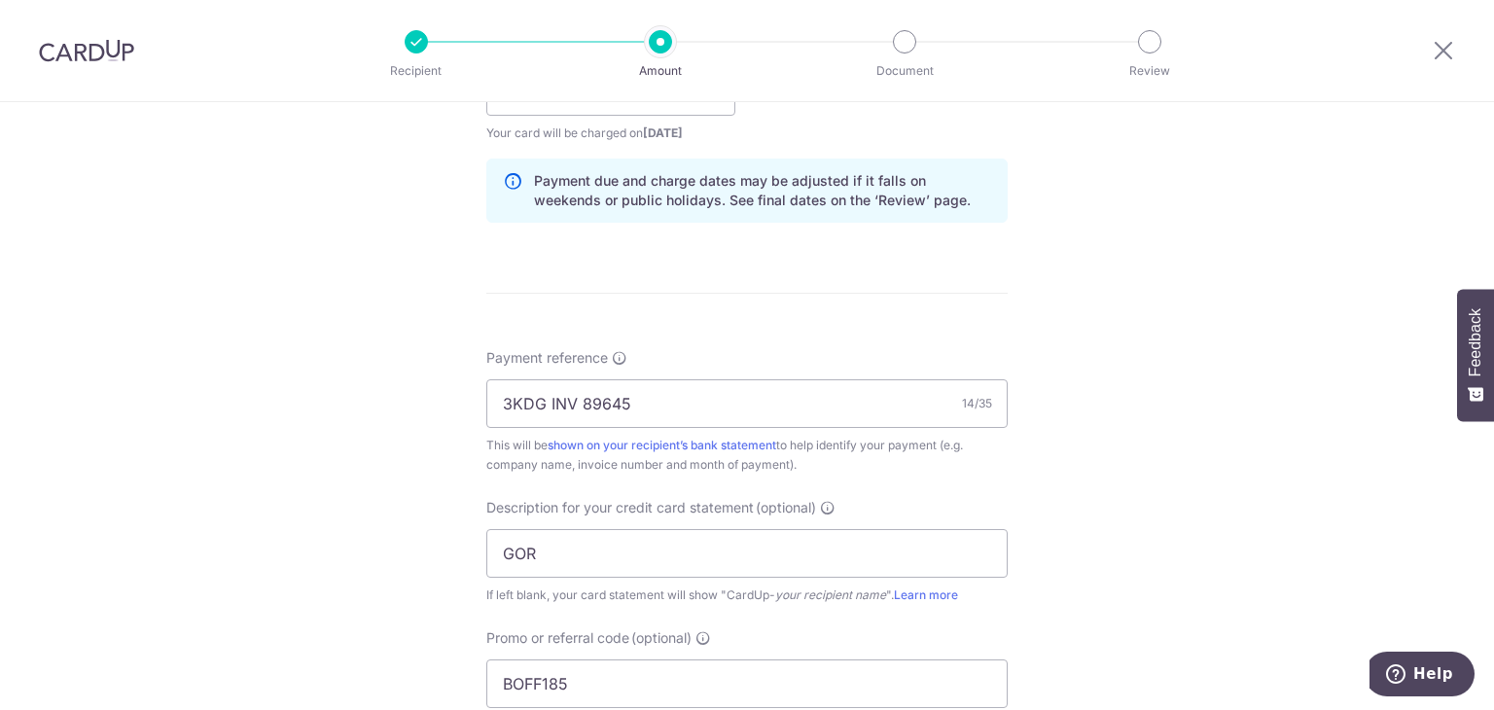
scroll to position [960, 0]
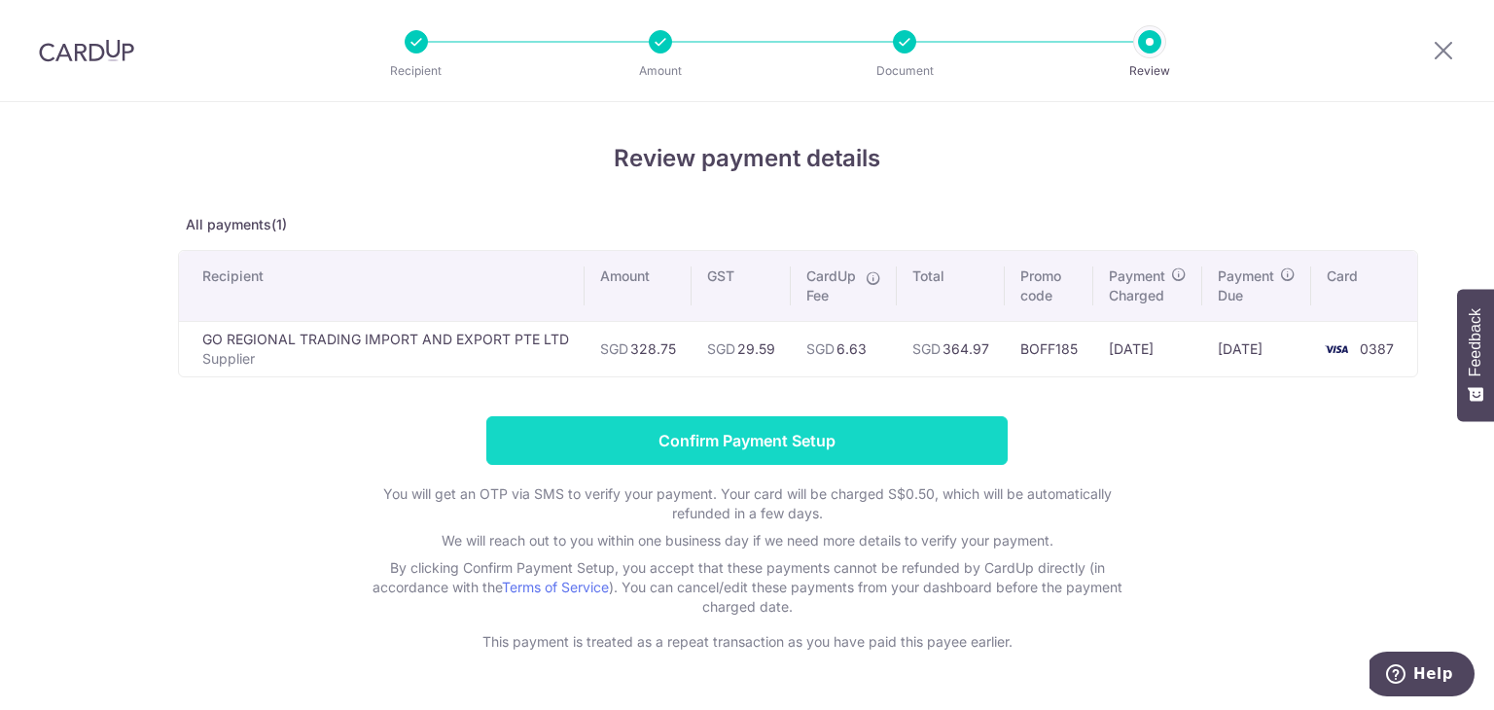
click at [799, 437] on input "Confirm Payment Setup" at bounding box center [746, 440] width 521 height 49
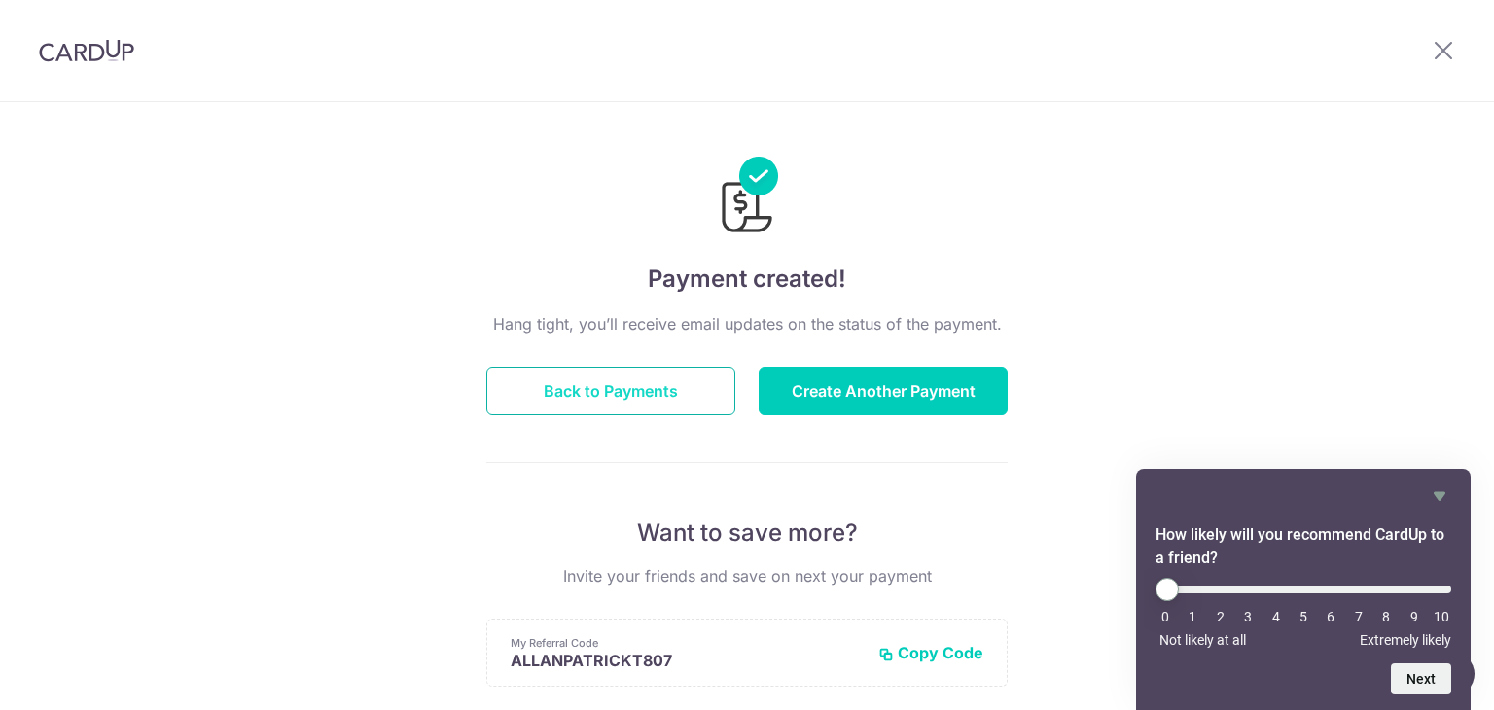
click at [621, 387] on button "Back to Payments" at bounding box center [610, 391] width 249 height 49
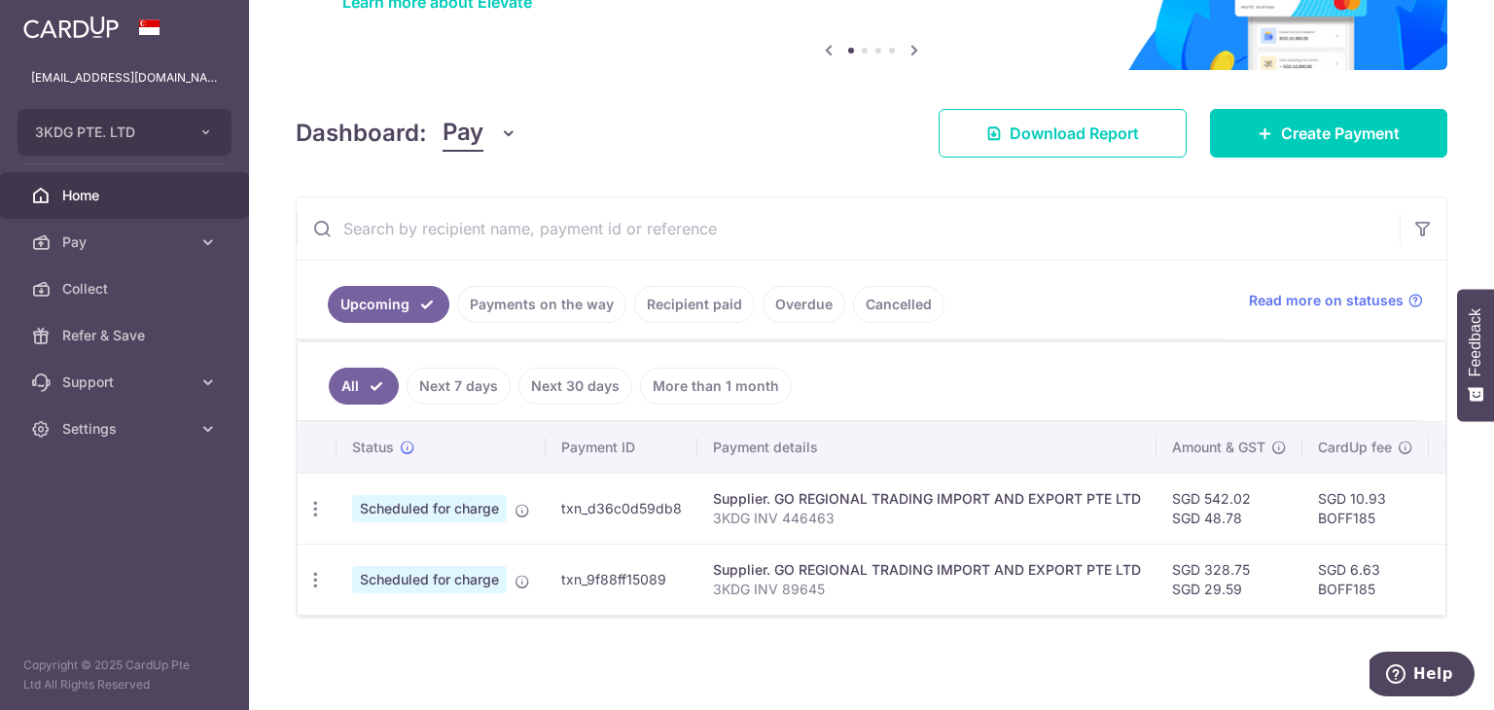
scroll to position [186, 0]
